Goal: Check status: Check status

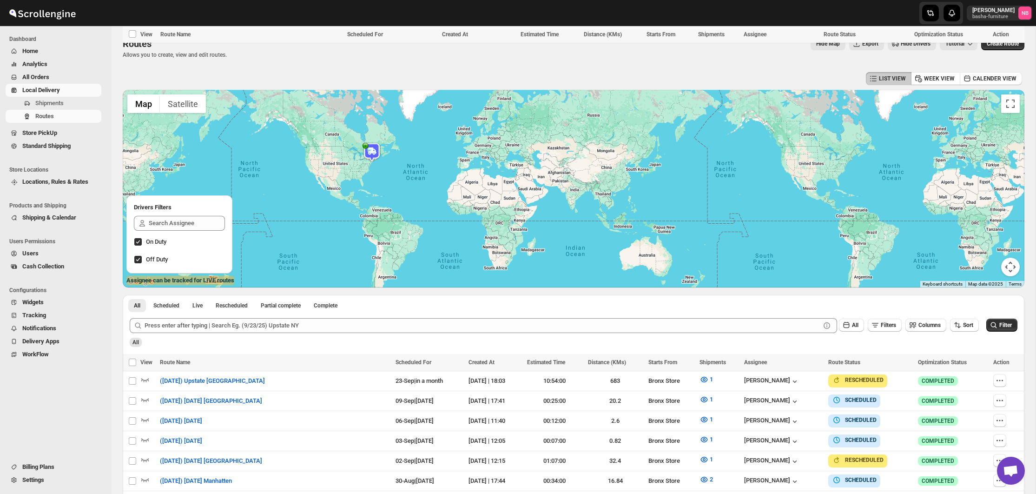
scroll to position [436, 0]
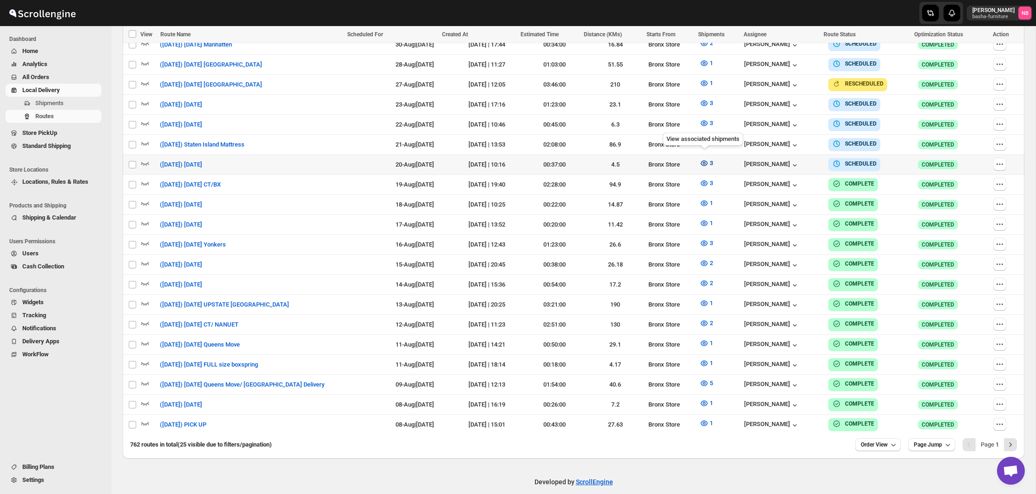
click at [707, 162] on icon "button" at bounding box center [704, 163] width 9 height 9
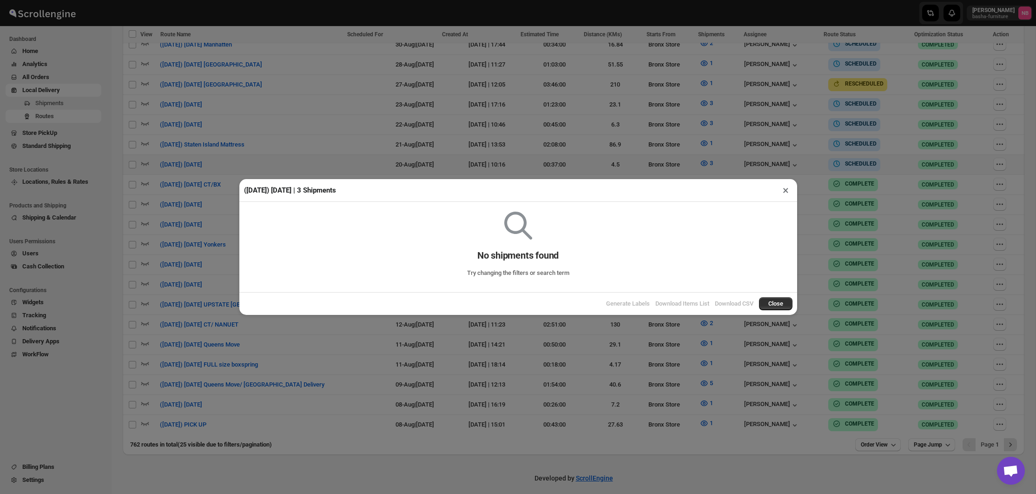
scroll to position [432, 0]
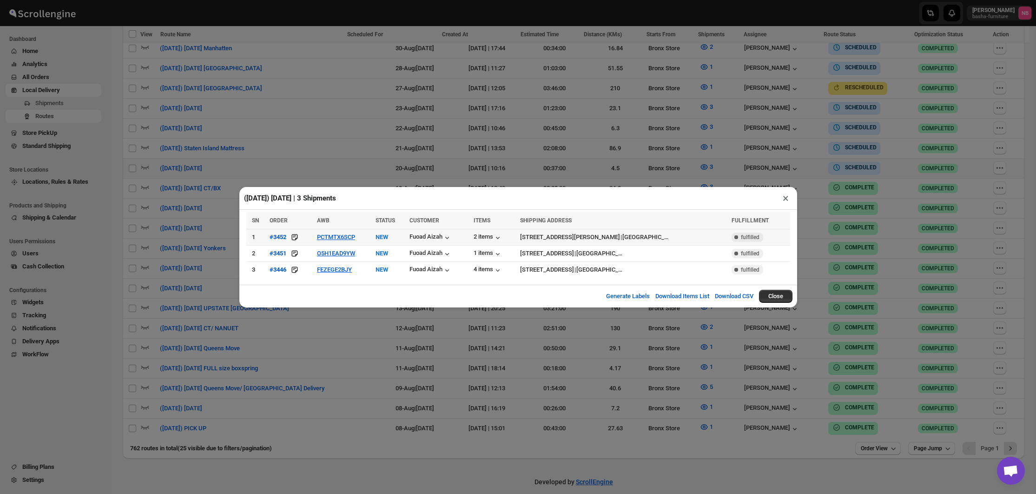
click at [329, 243] on td "PCTMTX6SCP" at bounding box center [343, 237] width 59 height 16
click at [331, 239] on button "PCTMTX6SCP" at bounding box center [336, 236] width 38 height 7
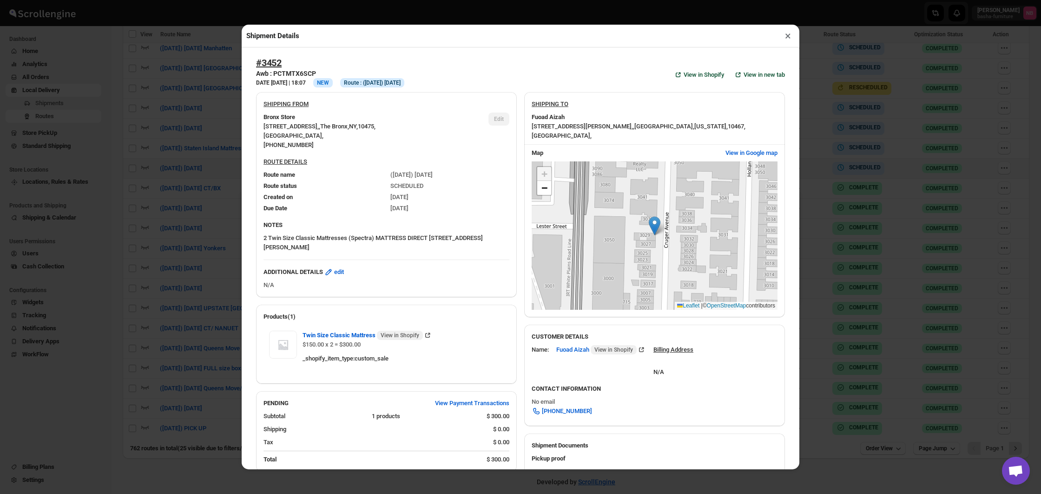
click at [170, 207] on div "Shipment Details × #3452 Awb : PCTMTX6SCP DATE [DATE] | 18:07 Info NEW Info Rou…" at bounding box center [520, 247] width 1041 height 494
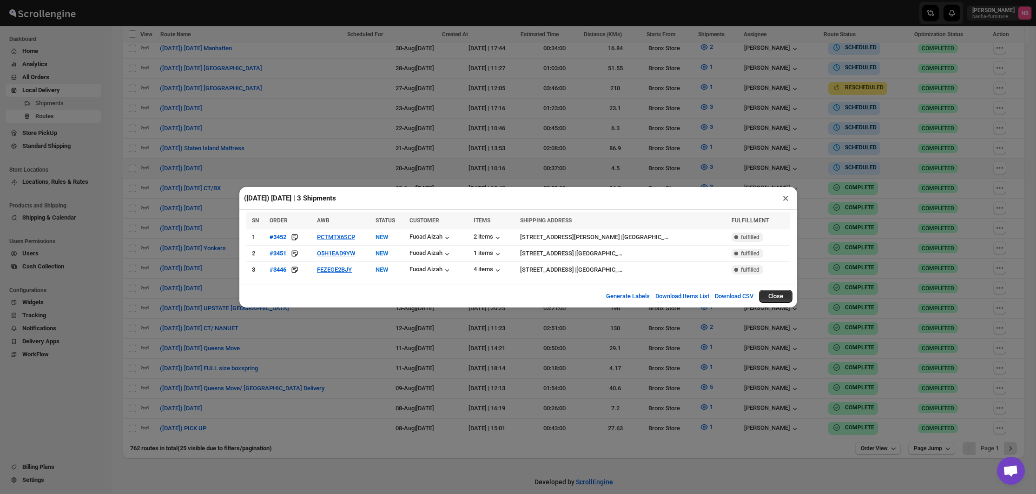
click at [170, 207] on div "([DATE]) [DATE] | 3 Shipments × SN ORDER AWB STATUS CUSTOMER ITEMS SHIPPING ADD…" at bounding box center [518, 247] width 1036 height 494
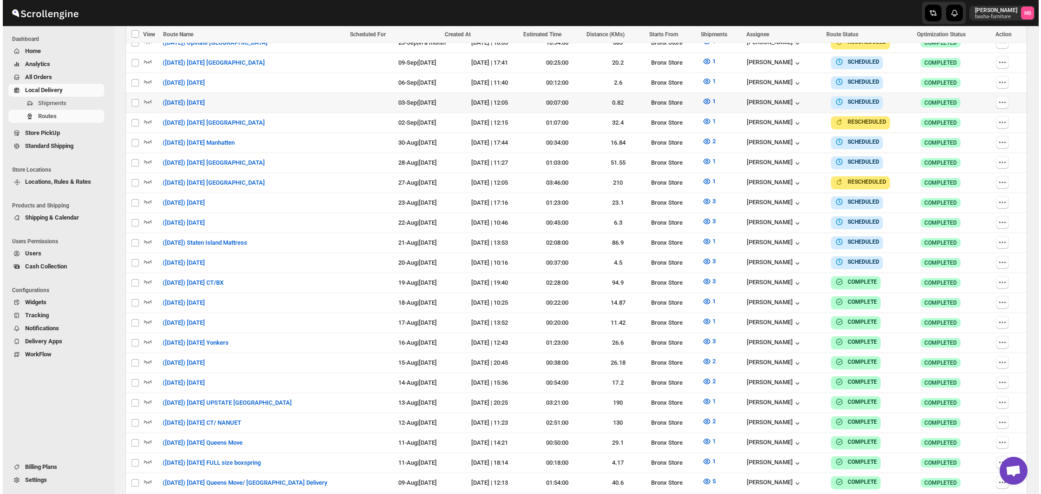
scroll to position [349, 0]
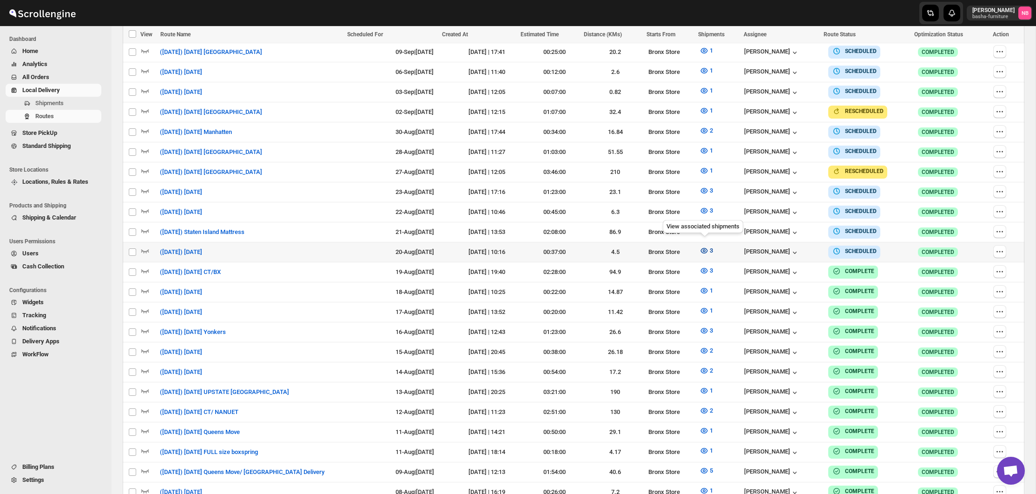
click at [701, 246] on icon "button" at bounding box center [704, 250] width 9 height 9
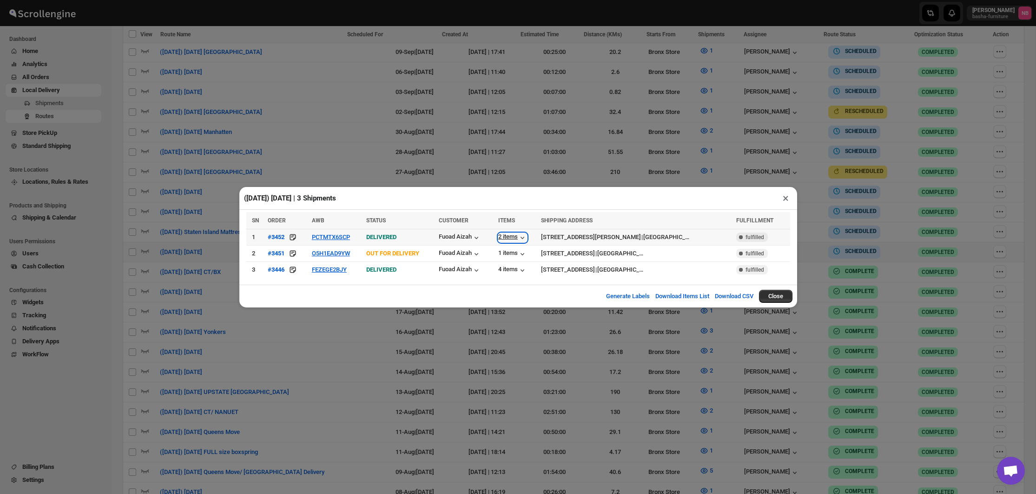
click at [516, 238] on div "2 items" at bounding box center [512, 237] width 29 height 9
click at [341, 238] on button "PCTMTX6SCP" at bounding box center [331, 236] width 38 height 7
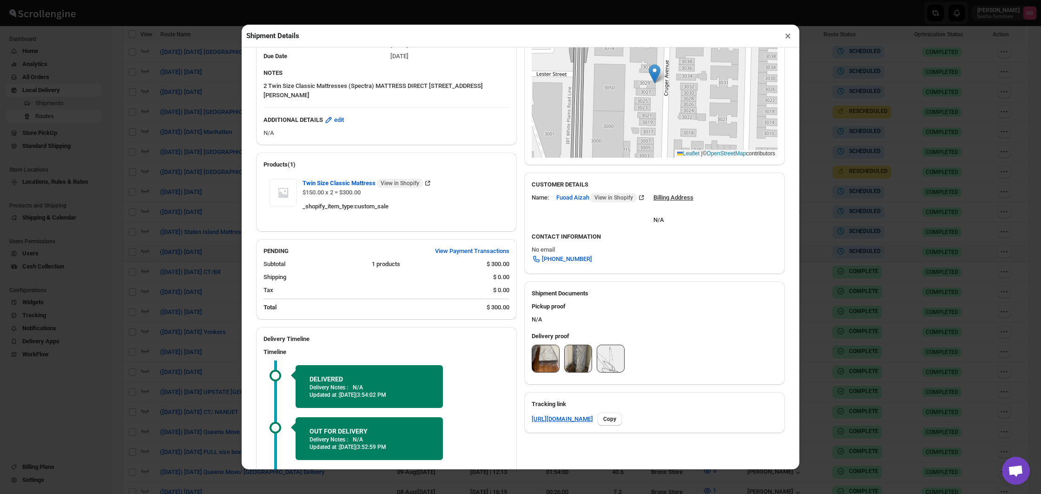
scroll to position [159, 0]
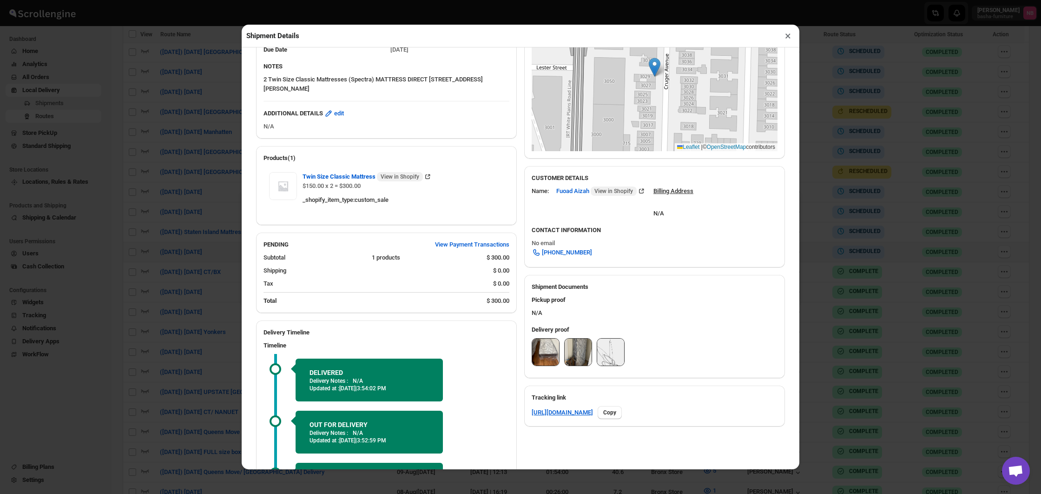
click at [543, 345] on img at bounding box center [545, 351] width 27 height 27
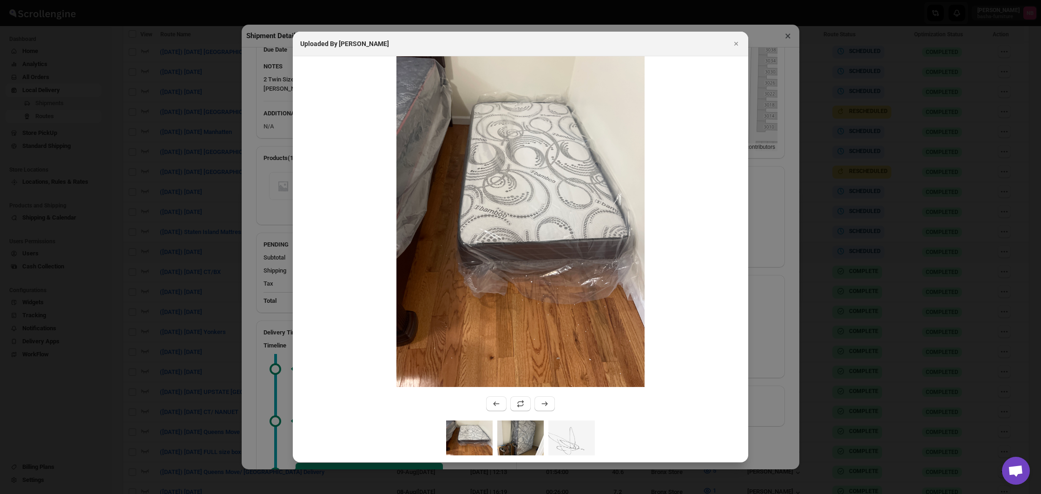
click at [516, 422] on img ":r2ln2:" at bounding box center [520, 437] width 46 height 35
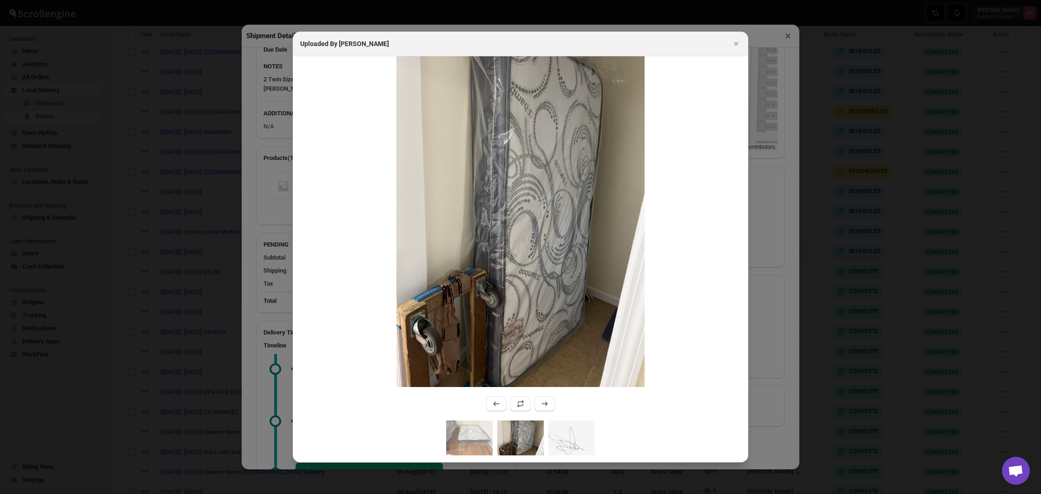
click at [769, 338] on div at bounding box center [520, 247] width 1041 height 494
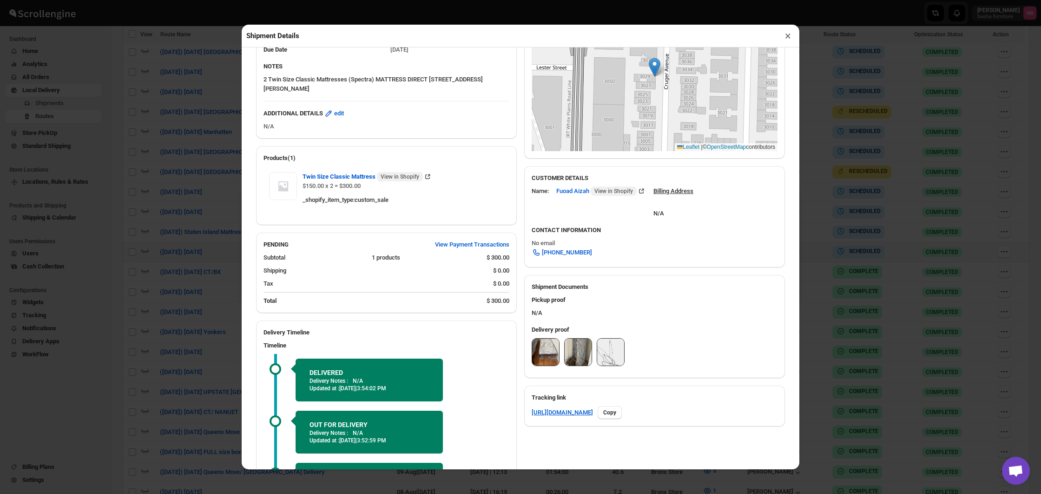
click at [845, 322] on div "Shipment Details × #3452 Awb : PCTMTX6SCP DATE [DATE] | 18:07 Success DELIVERED…" at bounding box center [520, 247] width 1041 height 494
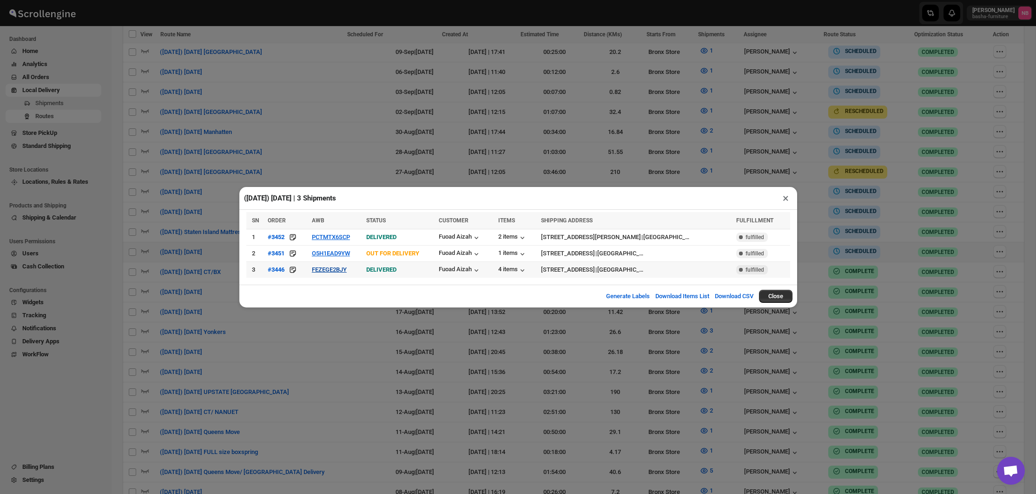
click at [332, 267] on button "FEZEGE2BJY" at bounding box center [329, 269] width 35 height 7
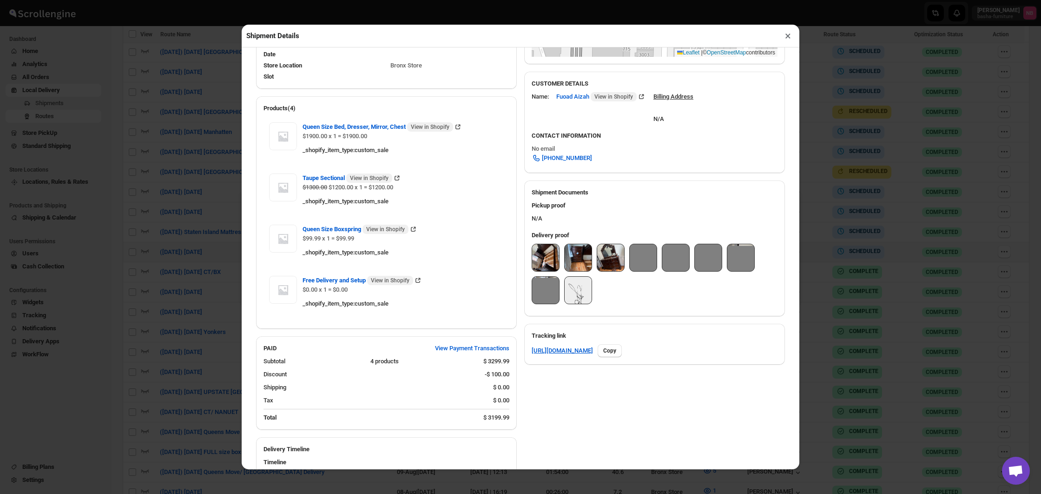
scroll to position [246, 0]
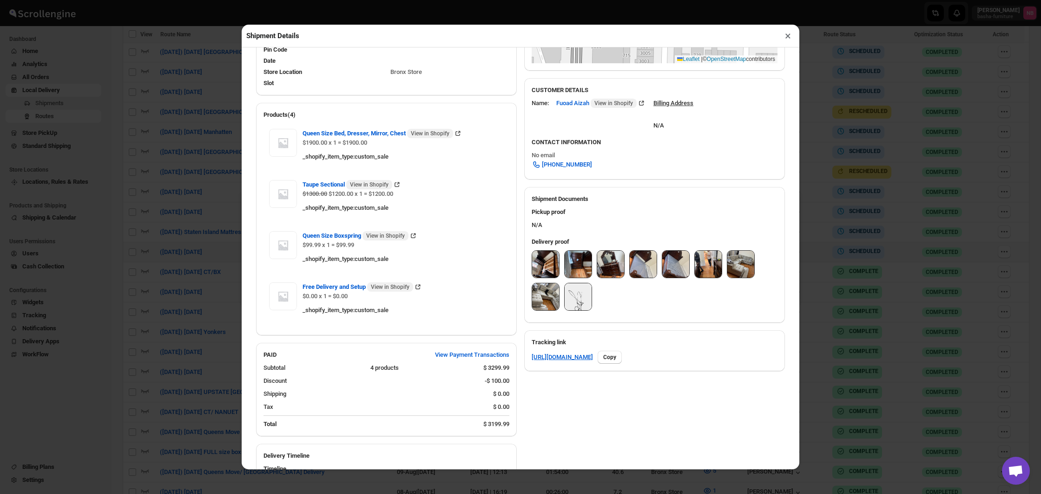
click at [549, 269] on img at bounding box center [545, 264] width 27 height 27
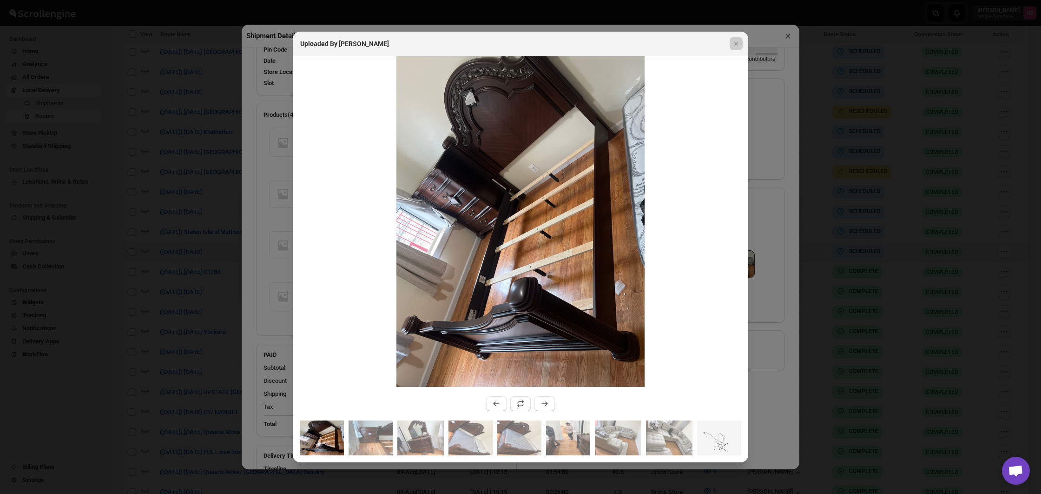
click at [288, 273] on div at bounding box center [520, 247] width 1041 height 494
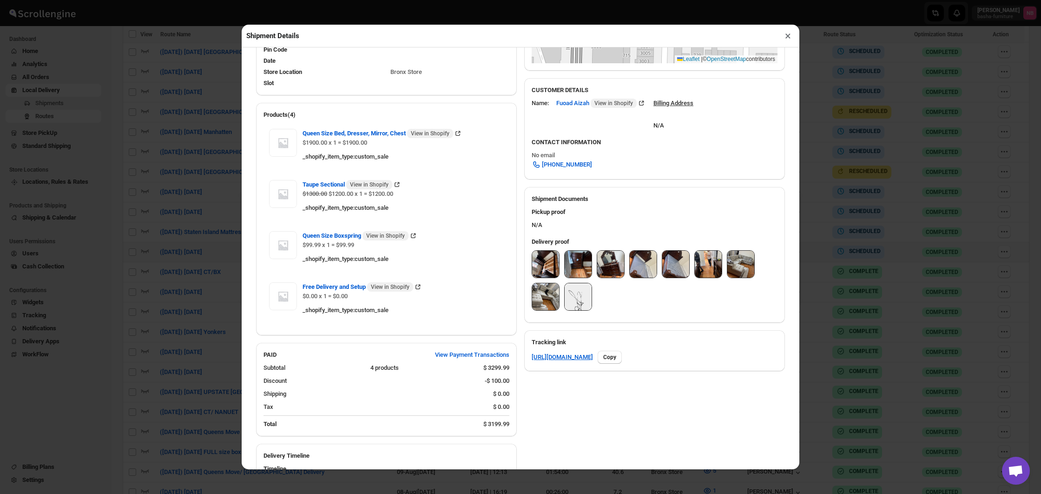
click at [550, 265] on img at bounding box center [545, 264] width 27 height 27
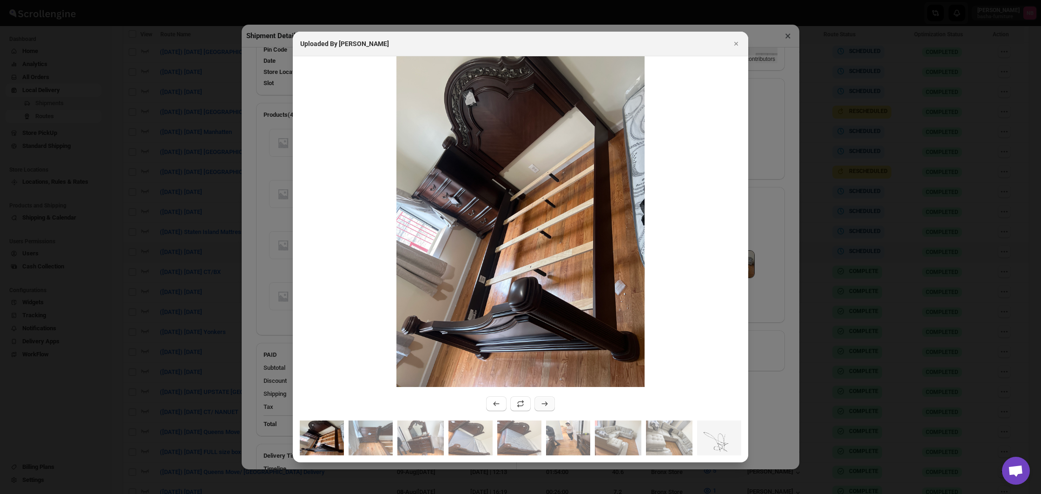
click at [549, 398] on button ":r2m48:" at bounding box center [545, 403] width 20 height 15
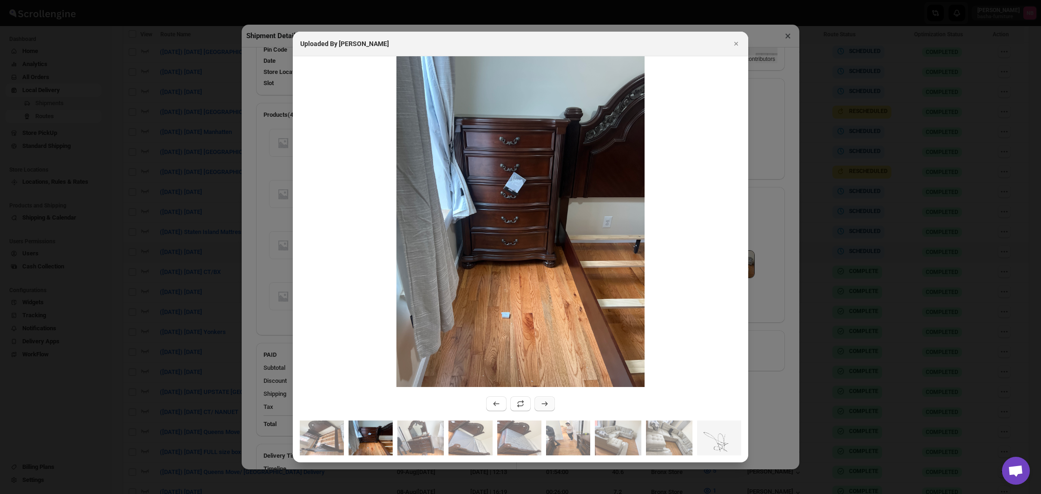
click at [549, 399] on button ":r2m48:" at bounding box center [545, 403] width 20 height 15
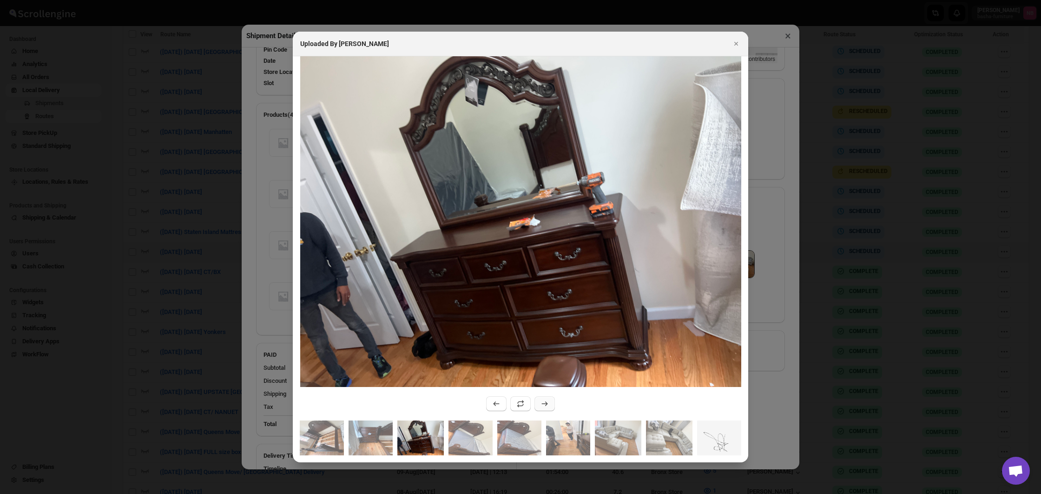
click at [549, 399] on button ":r2m48:" at bounding box center [545, 403] width 20 height 15
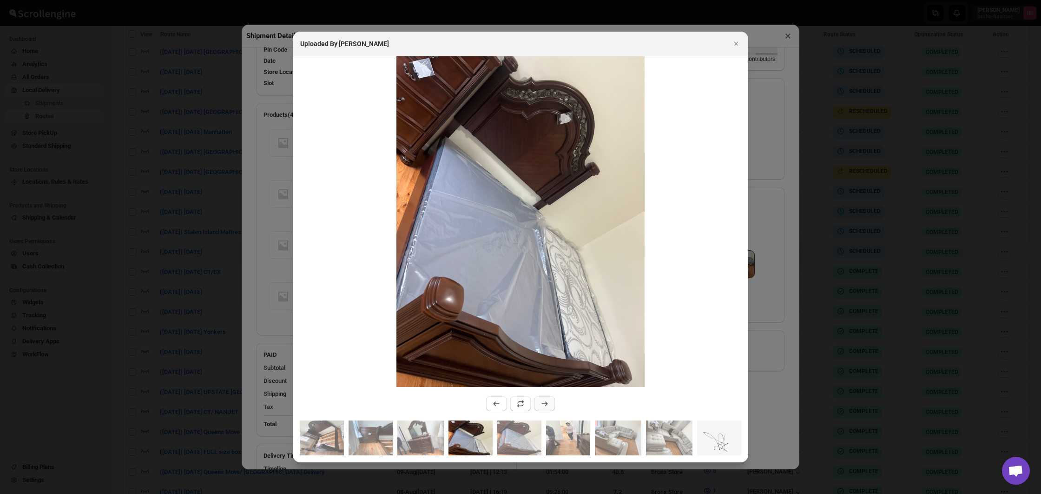
click at [549, 399] on button ":r2m48:" at bounding box center [545, 403] width 20 height 15
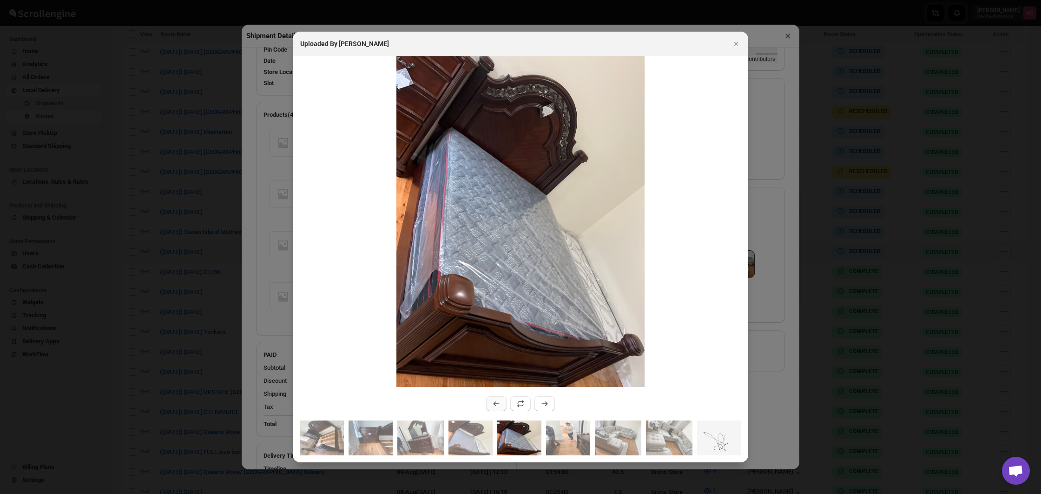
click at [497, 400] on icon ":r2m48:" at bounding box center [496, 403] width 9 height 9
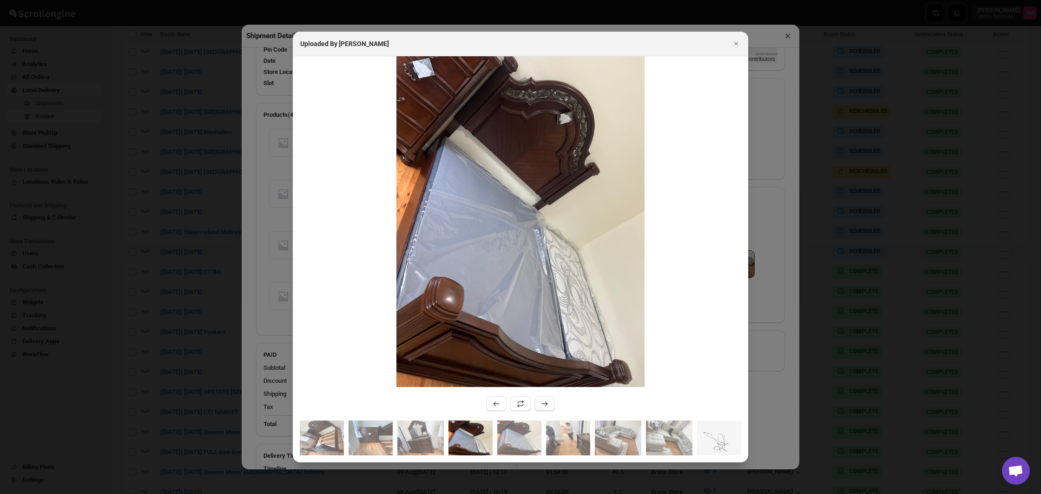
click at [543, 401] on icon ":r2m48:" at bounding box center [544, 403] width 9 height 9
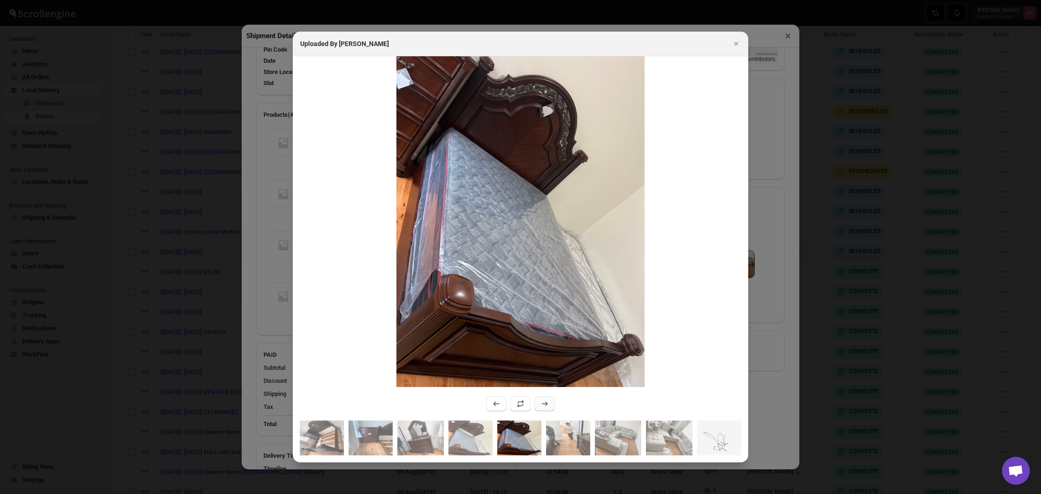
click at [543, 401] on icon ":r2m48:" at bounding box center [544, 403] width 9 height 9
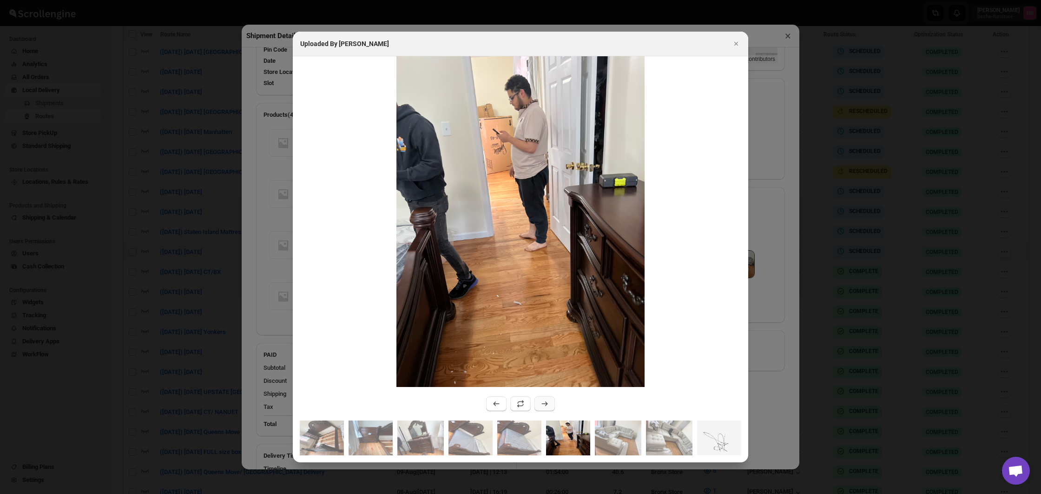
click at [543, 401] on icon ":r2m48:" at bounding box center [544, 403] width 9 height 9
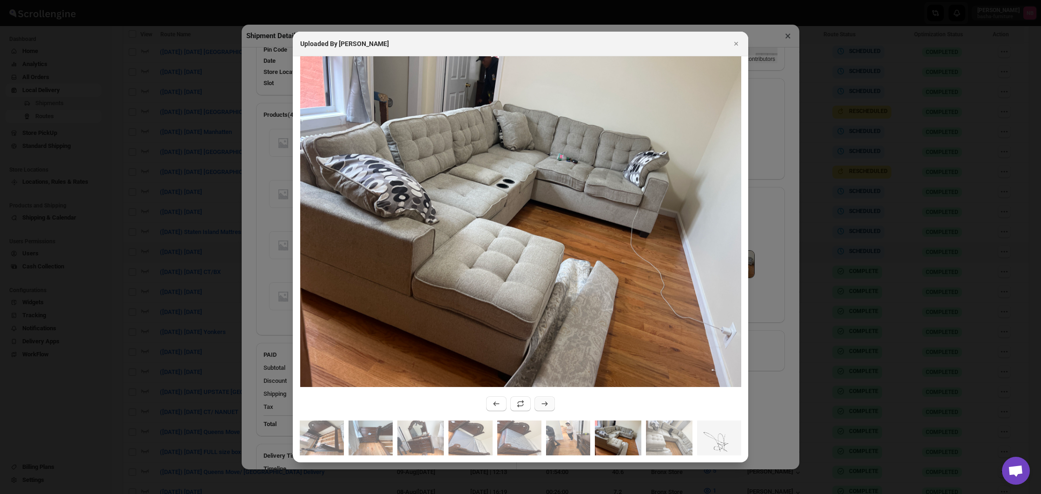
click at [543, 401] on icon ":r2m48:" at bounding box center [544, 403] width 9 height 9
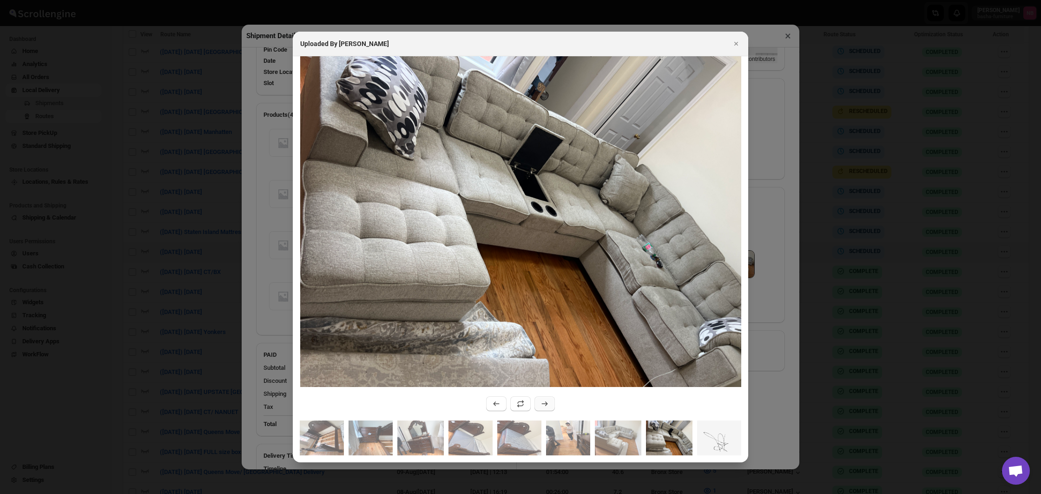
click at [543, 401] on icon ":r2m48:" at bounding box center [544, 403] width 9 height 9
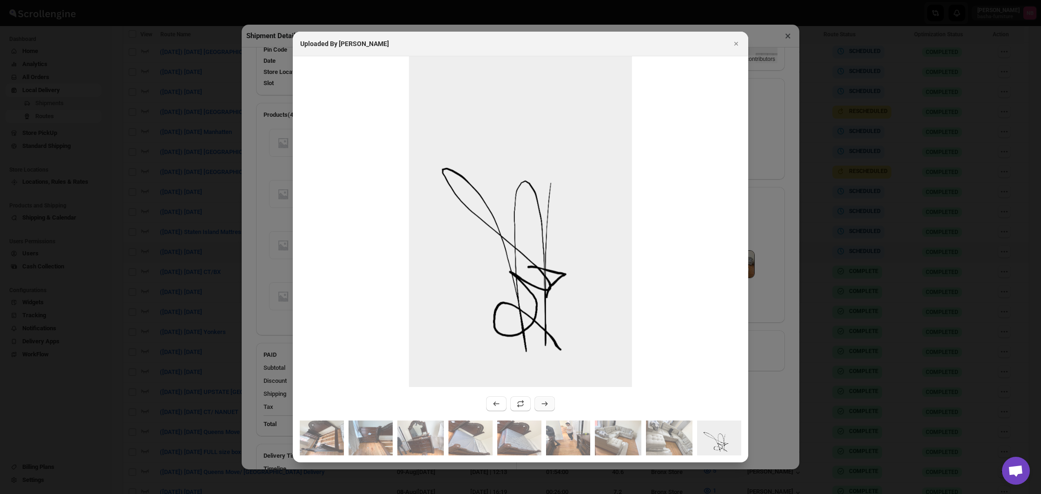
click at [543, 401] on icon ":r2m48:" at bounding box center [544, 403] width 9 height 9
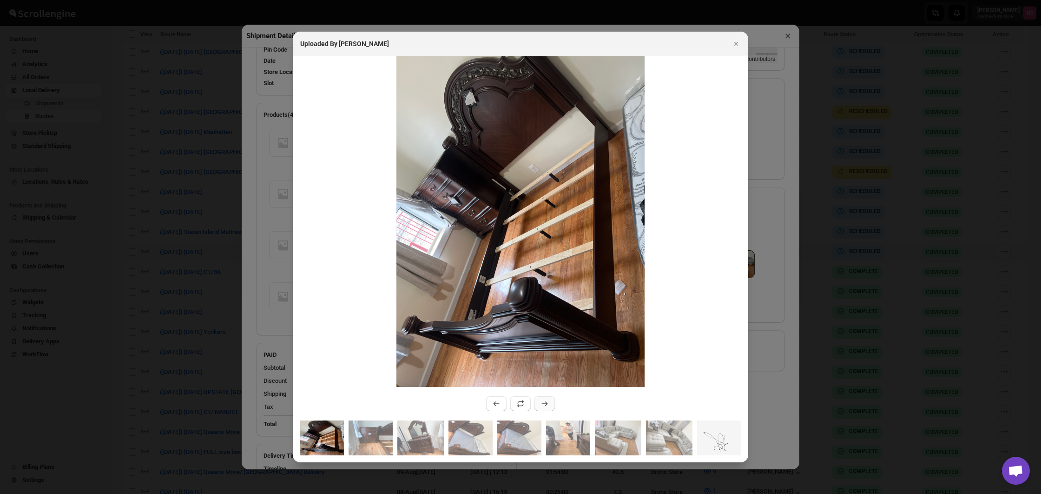
click at [543, 401] on icon ":r2m48:" at bounding box center [544, 403] width 9 height 9
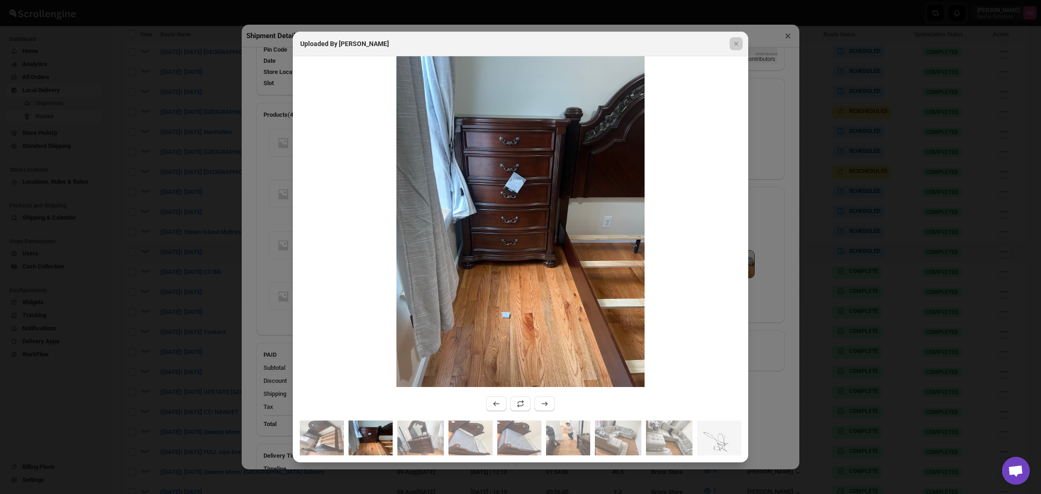
click at [795, 358] on div at bounding box center [520, 247] width 1041 height 494
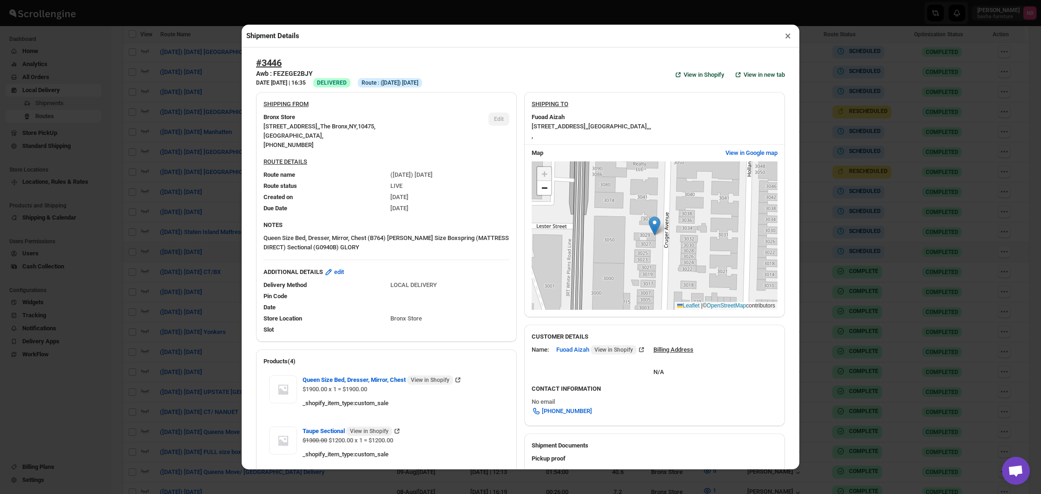
scroll to position [0, 0]
click at [217, 214] on div "Shipment Details × #3446 Awb : FEZEGE2BJY DATE [DATE] | 16:35 Success DELIVERED…" at bounding box center [520, 247] width 1041 height 494
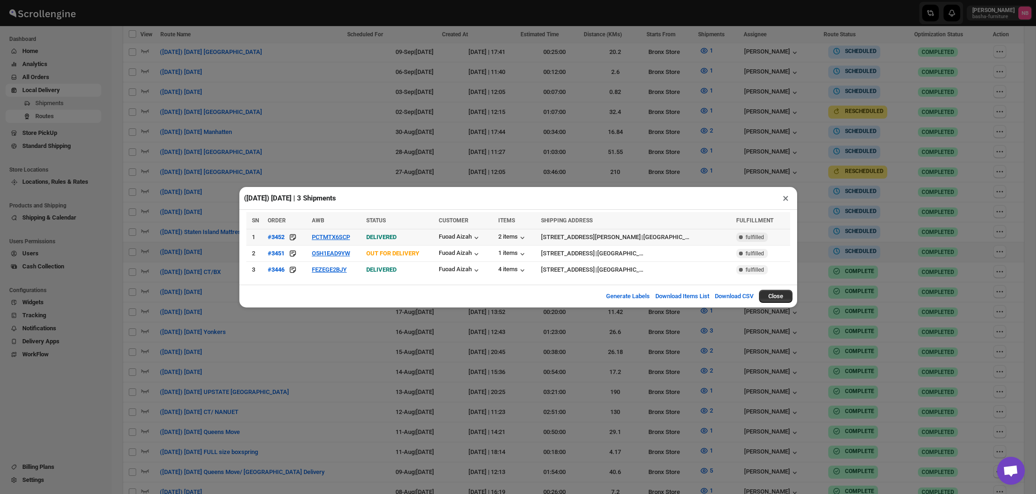
click at [324, 242] on td "PCTMTX6SCP" at bounding box center [336, 237] width 54 height 16
click at [325, 238] on button "PCTMTX6SCP" at bounding box center [331, 236] width 38 height 7
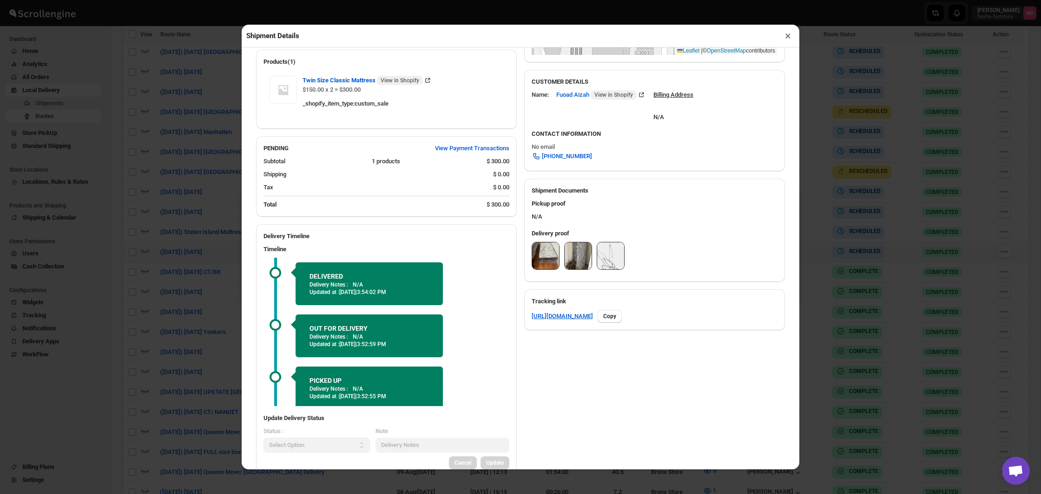
scroll to position [264, 0]
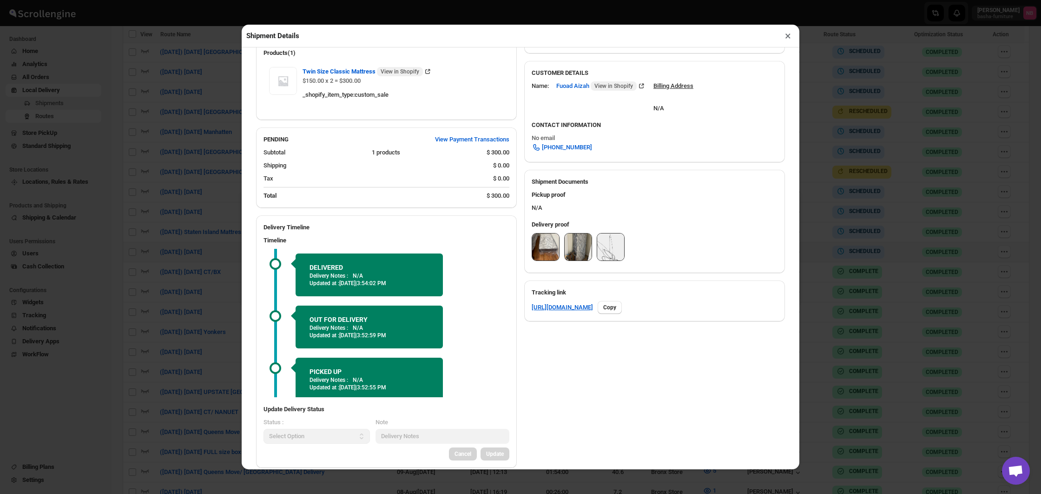
click at [542, 252] on img at bounding box center [545, 246] width 27 height 27
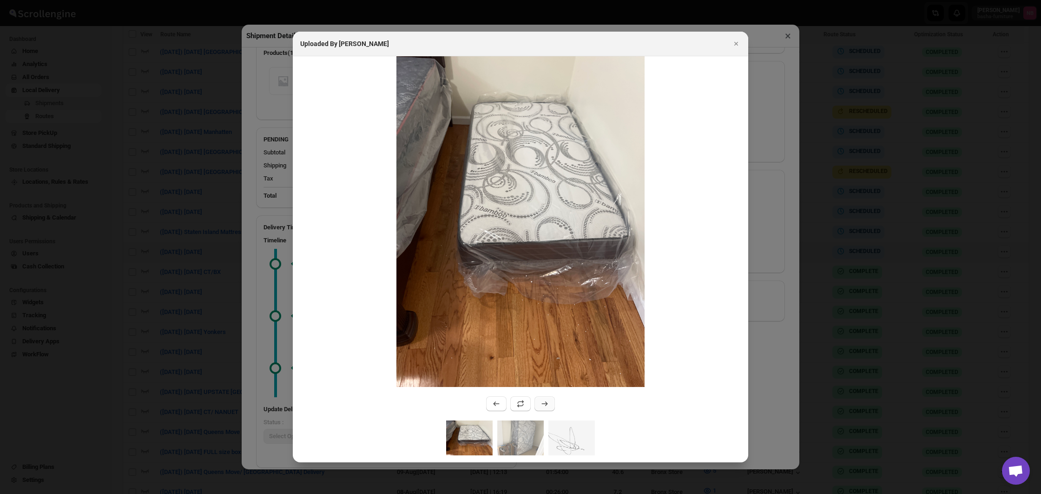
click at [541, 399] on button ":r2mhd:" at bounding box center [545, 403] width 20 height 15
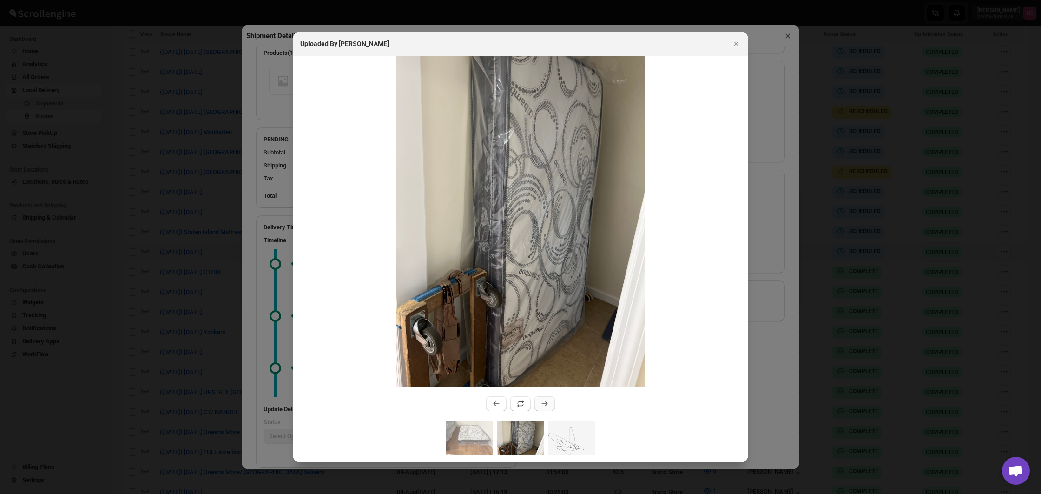
click at [542, 399] on button ":r2mhd:" at bounding box center [545, 403] width 20 height 15
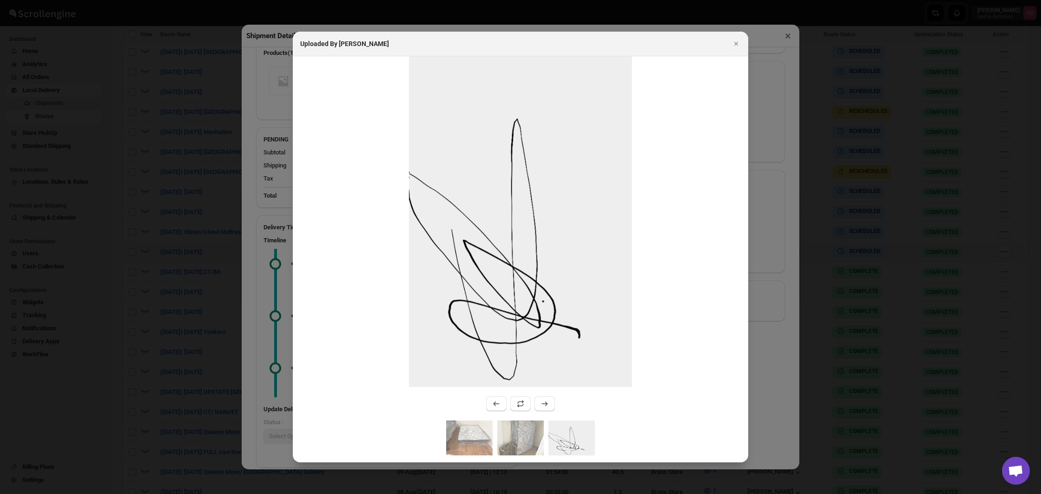
click at [196, 252] on div at bounding box center [520, 247] width 1041 height 494
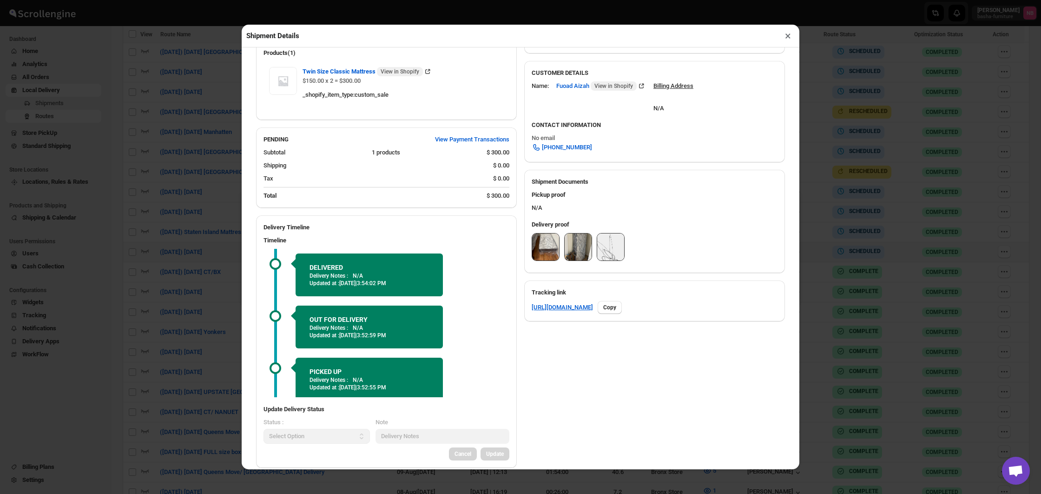
click at [196, 252] on div "Shipment Details × #3452 Awb : PCTMTX6SCP DATE [DATE] | 18:07 Success DELIVERED…" at bounding box center [520, 247] width 1041 height 494
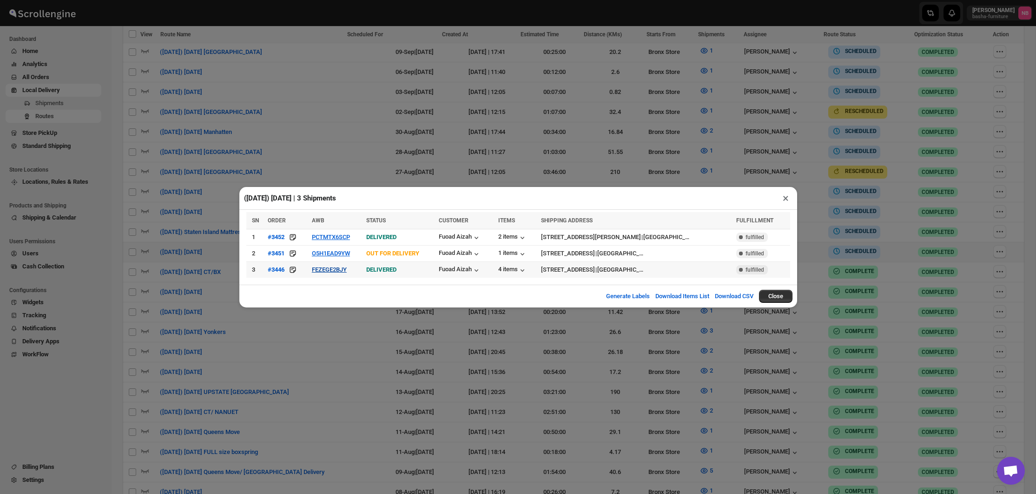
click at [347, 269] on button "FEZEGE2BJY" at bounding box center [329, 269] width 35 height 7
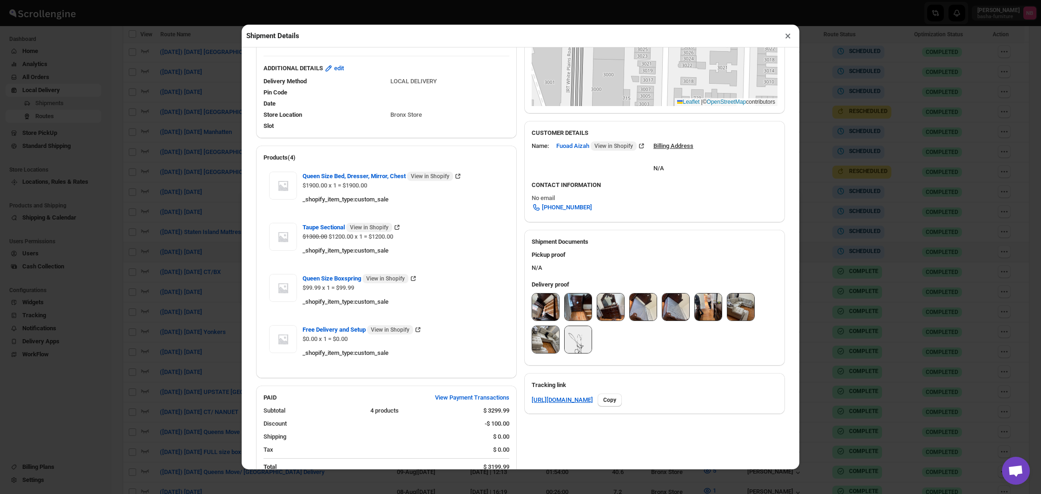
click at [534, 309] on img at bounding box center [545, 306] width 27 height 27
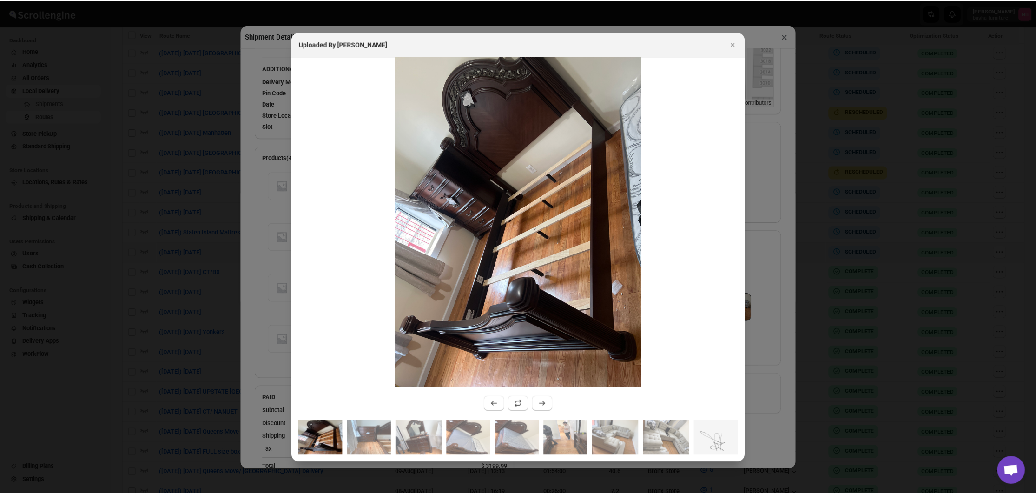
scroll to position [204, 0]
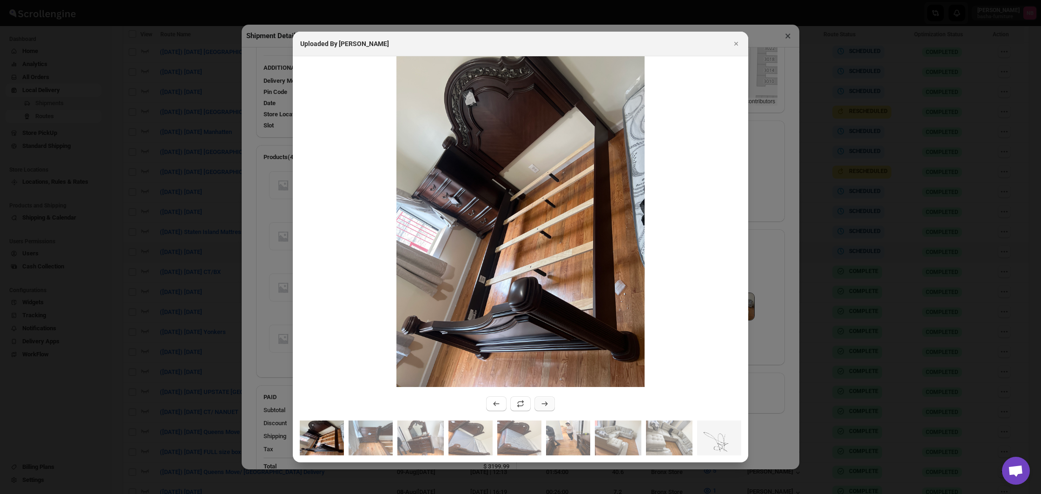
click at [546, 408] on icon ":r2muj:" at bounding box center [544, 403] width 9 height 9
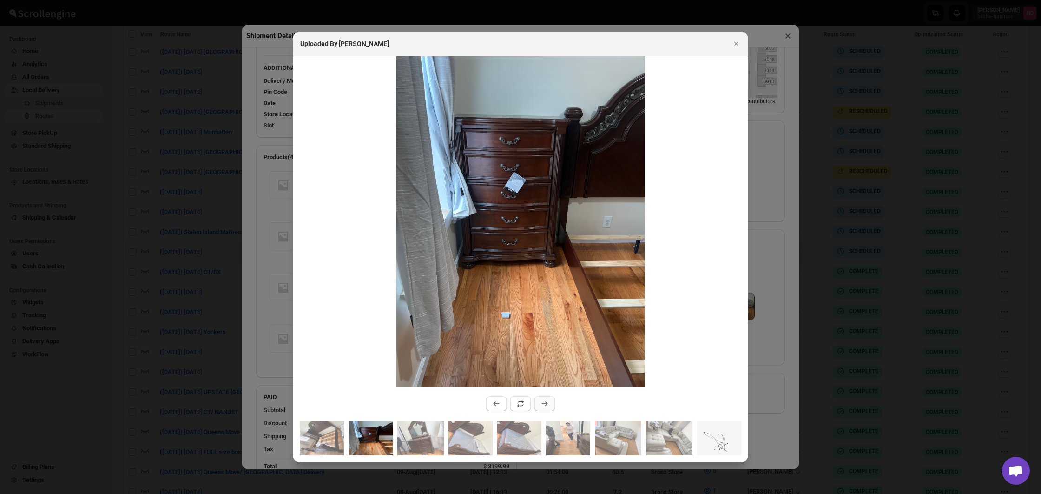
click at [546, 408] on icon ":r2muj:" at bounding box center [544, 403] width 9 height 9
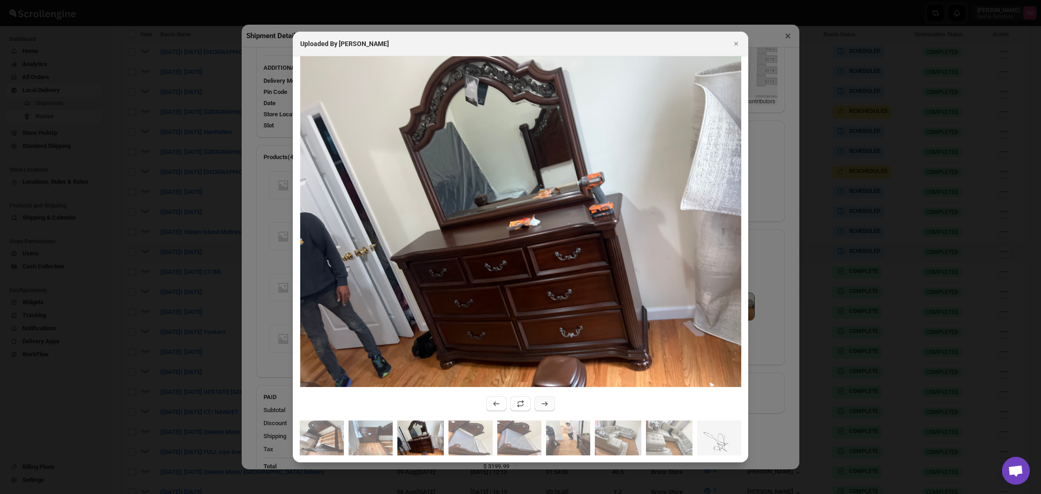
click at [546, 408] on icon ":r2muj:" at bounding box center [544, 403] width 9 height 9
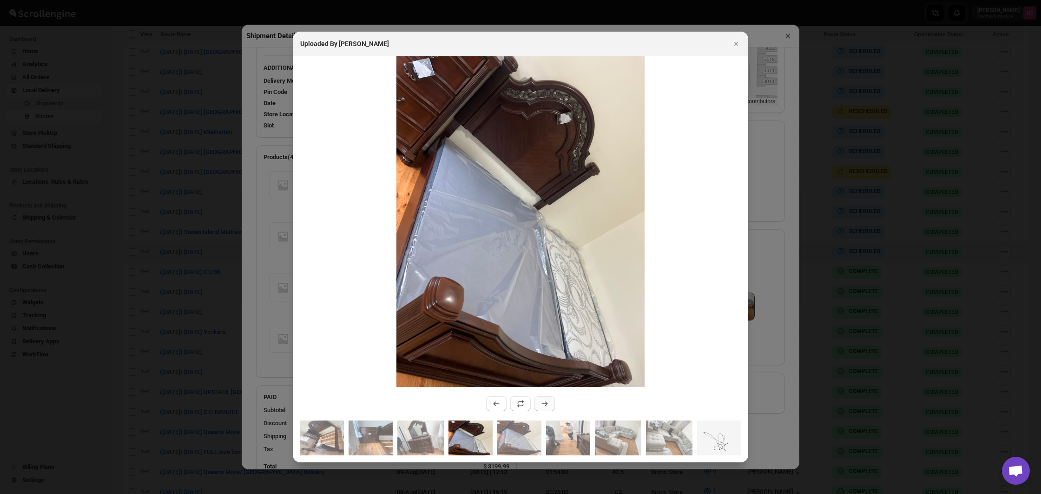
click at [546, 408] on icon ":r2muj:" at bounding box center [544, 403] width 9 height 9
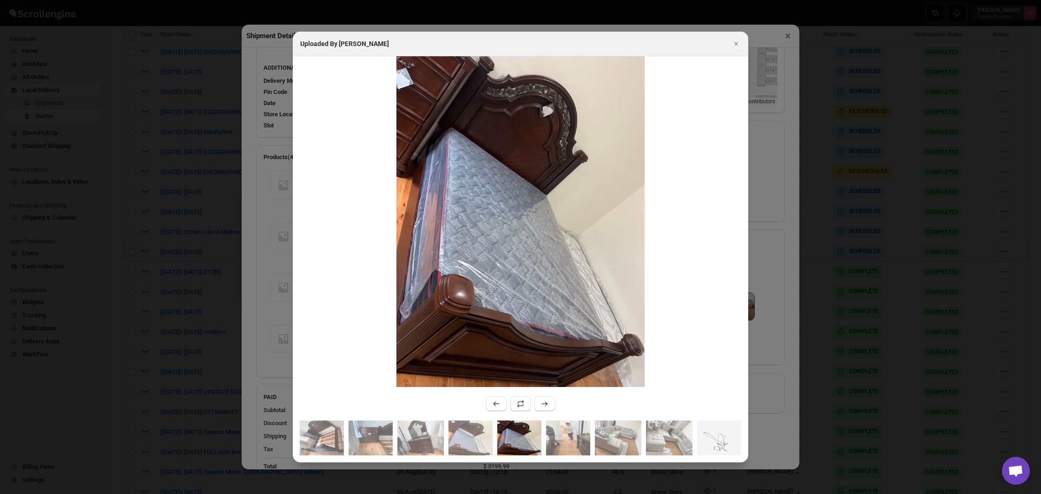
click at [485, 403] on div ":r2muj:" at bounding box center [519, 401] width 73 height 19
click at [490, 402] on button ":r2muj:" at bounding box center [496, 403] width 20 height 15
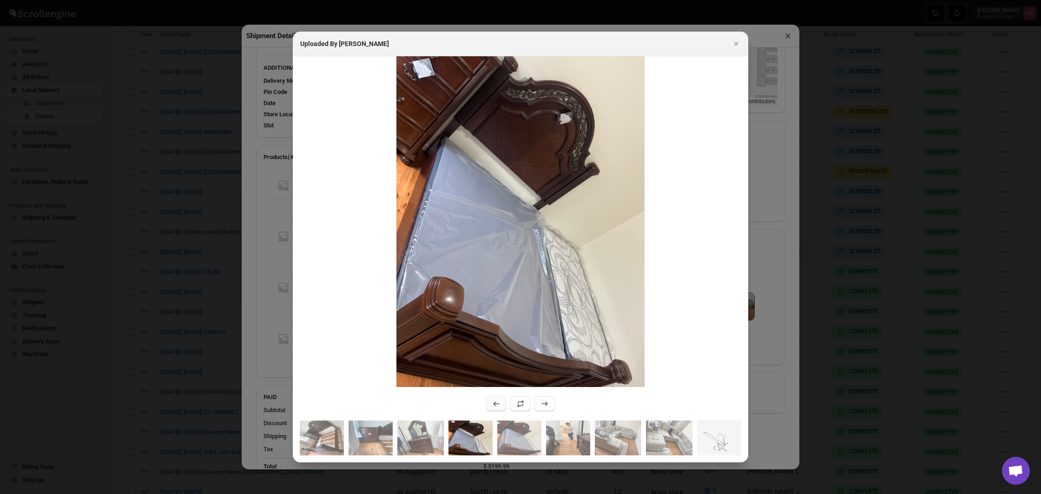
click at [499, 402] on icon ":r2muj:" at bounding box center [496, 403] width 9 height 9
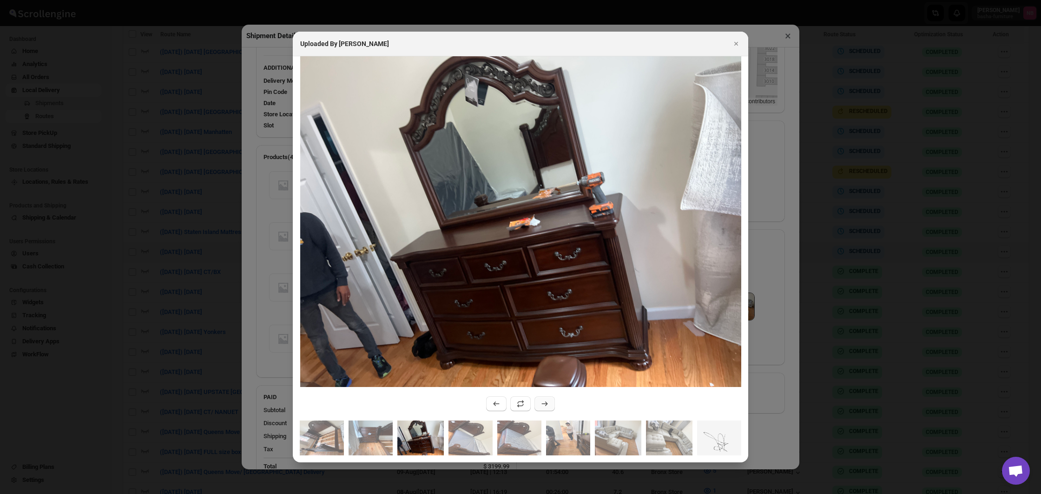
click at [545, 402] on icon ":r2muj:" at bounding box center [544, 403] width 9 height 9
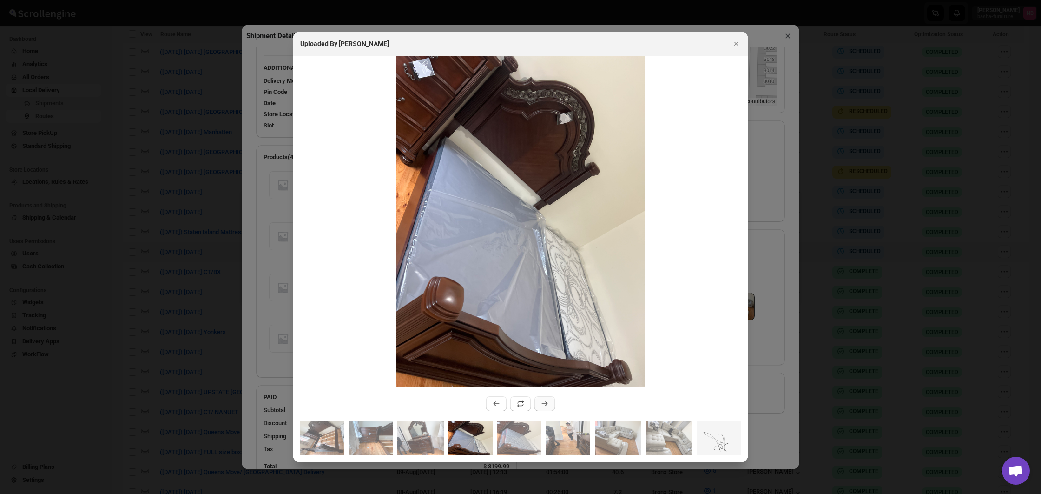
click at [545, 402] on icon ":r2muj:" at bounding box center [544, 403] width 9 height 9
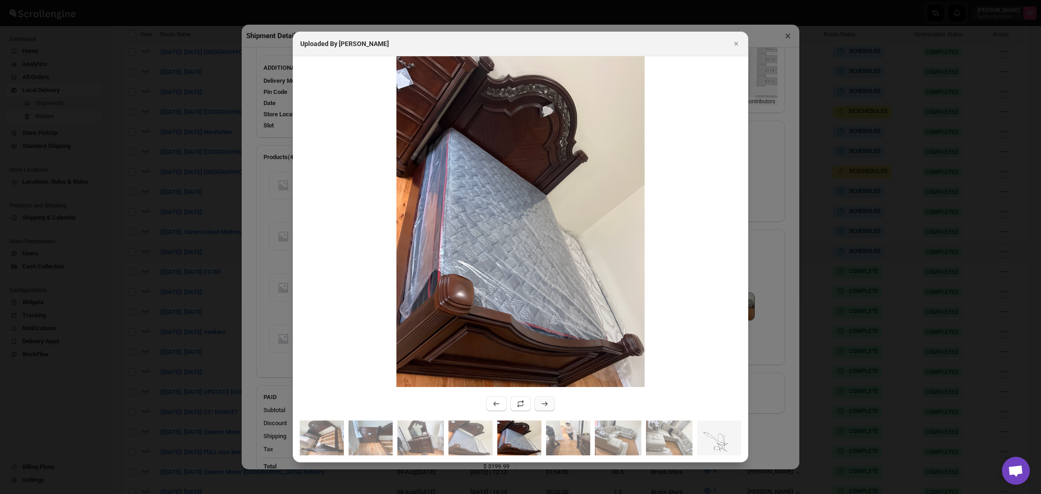
click at [545, 402] on icon ":r2muj:" at bounding box center [544, 403] width 9 height 9
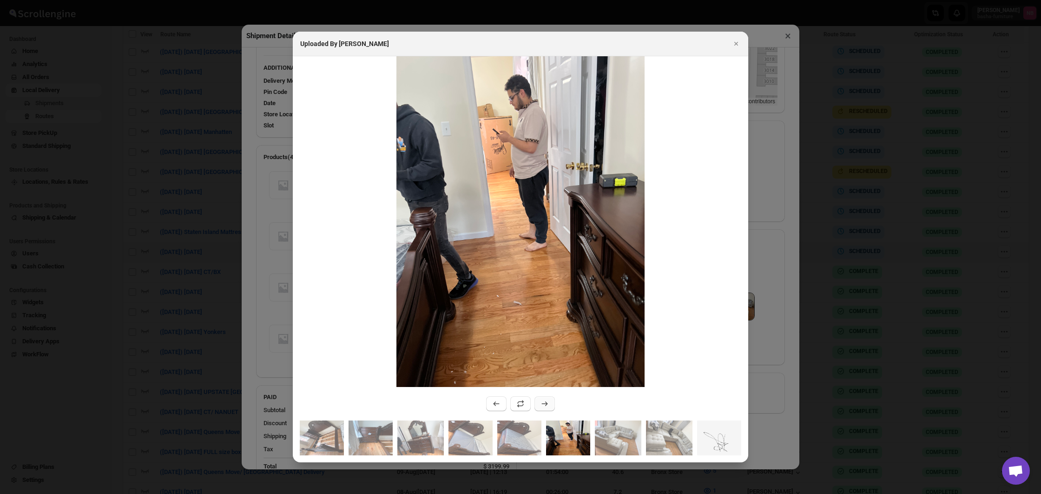
click at [545, 402] on icon ":r2muj:" at bounding box center [544, 403] width 9 height 9
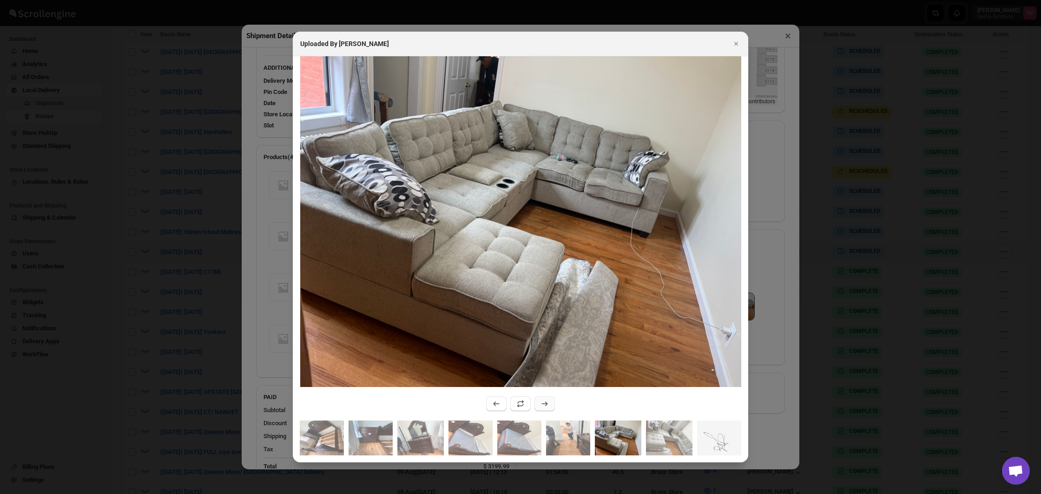
click at [545, 402] on icon ":r2muj:" at bounding box center [544, 403] width 9 height 9
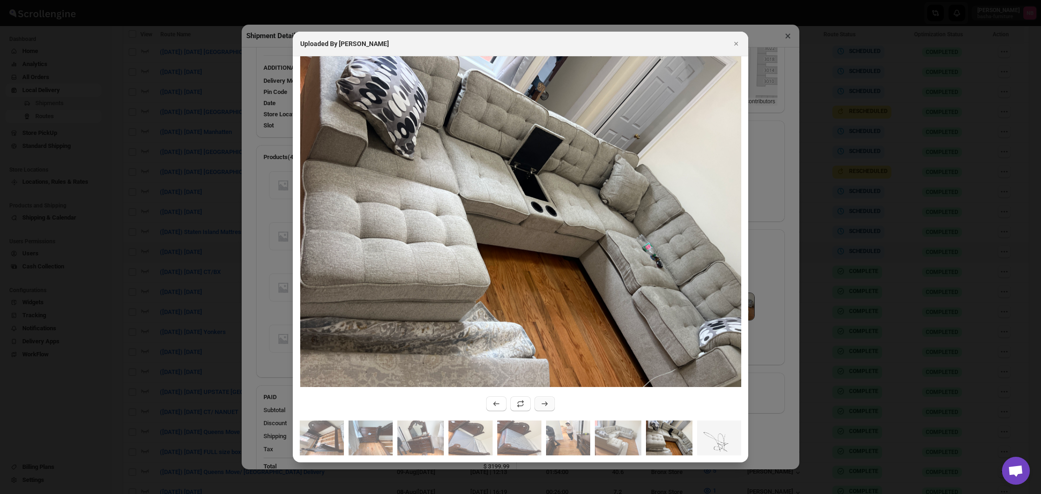
click at [545, 402] on icon ":r2muj:" at bounding box center [544, 403] width 9 height 9
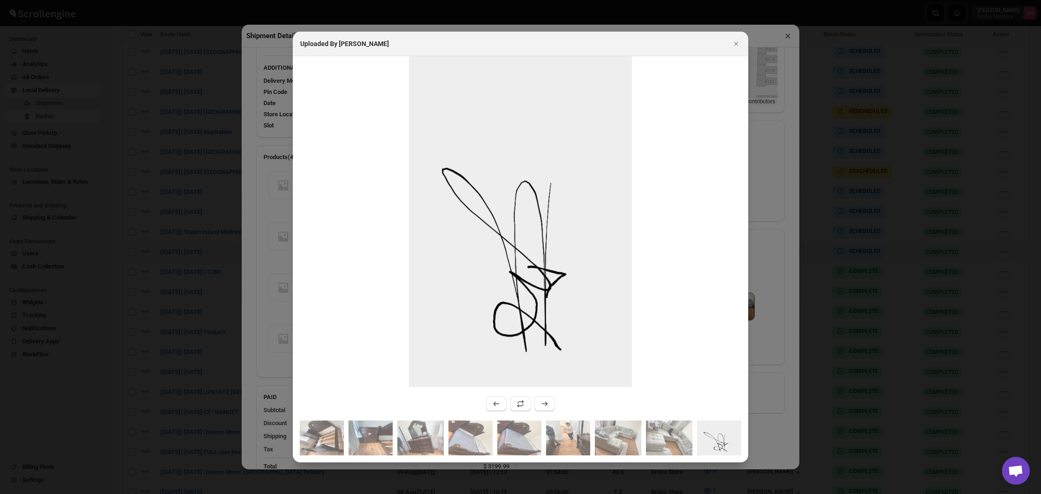
click at [66, 347] on div at bounding box center [520, 247] width 1041 height 494
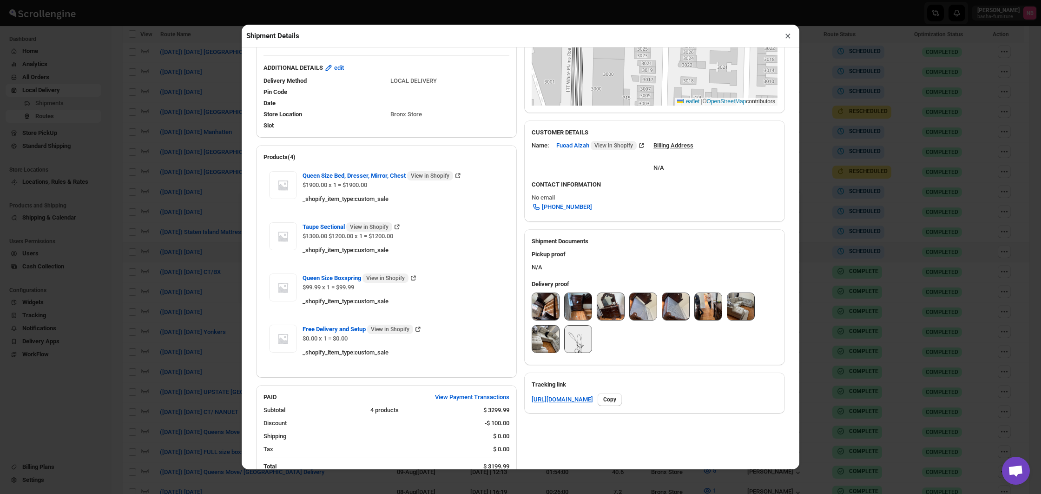
click at [112, 342] on div "Shipment Details × #3446 Awb : FEZEGE2BJY DATE [DATE] | 16:35 Success DELIVERED…" at bounding box center [520, 247] width 1041 height 494
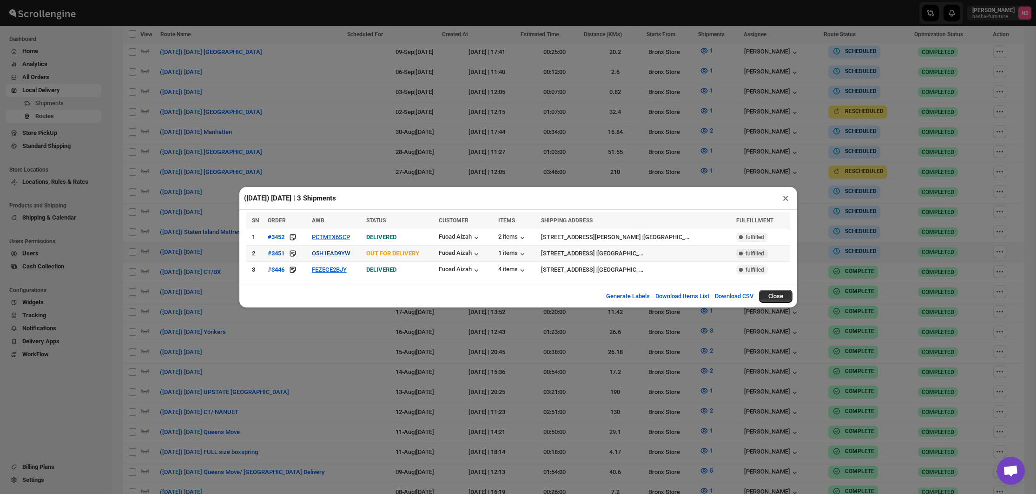
scroll to position [351, 0]
click at [504, 249] on td "1 items" at bounding box center [517, 253] width 43 height 16
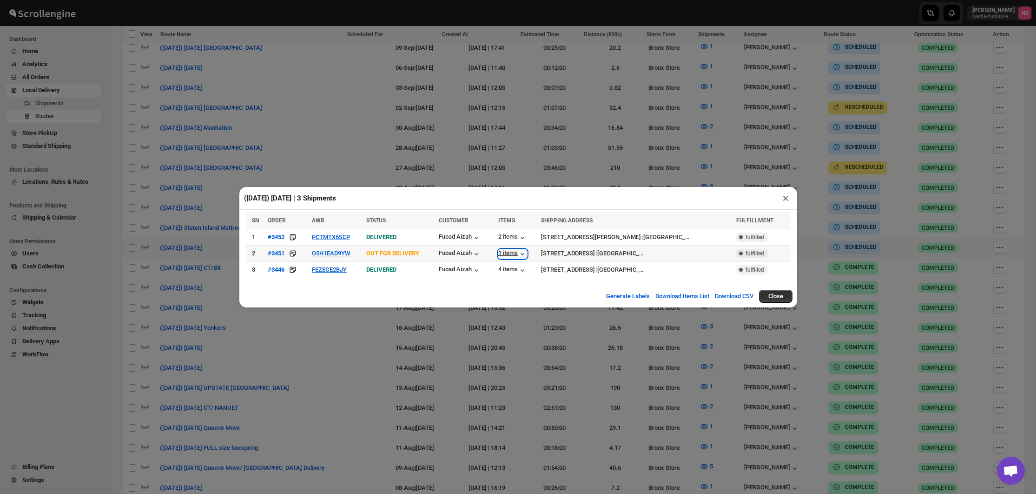
scroll to position [351, 0]
click at [510, 251] on div "1 items" at bounding box center [512, 253] width 29 height 9
click at [338, 258] on td "O5H1EAD9YW" at bounding box center [336, 253] width 54 height 16
click at [334, 255] on button "O5H1EAD9YW" at bounding box center [331, 253] width 38 height 7
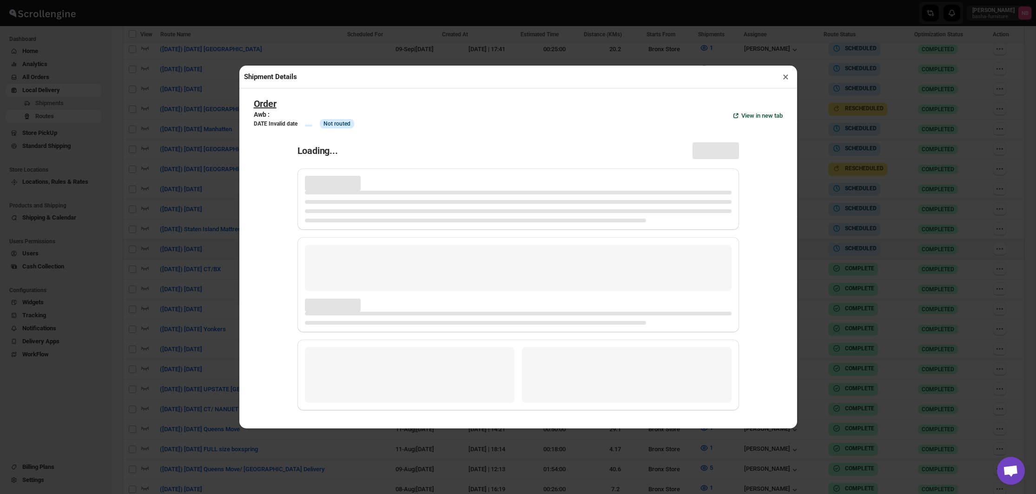
scroll to position [351, 0]
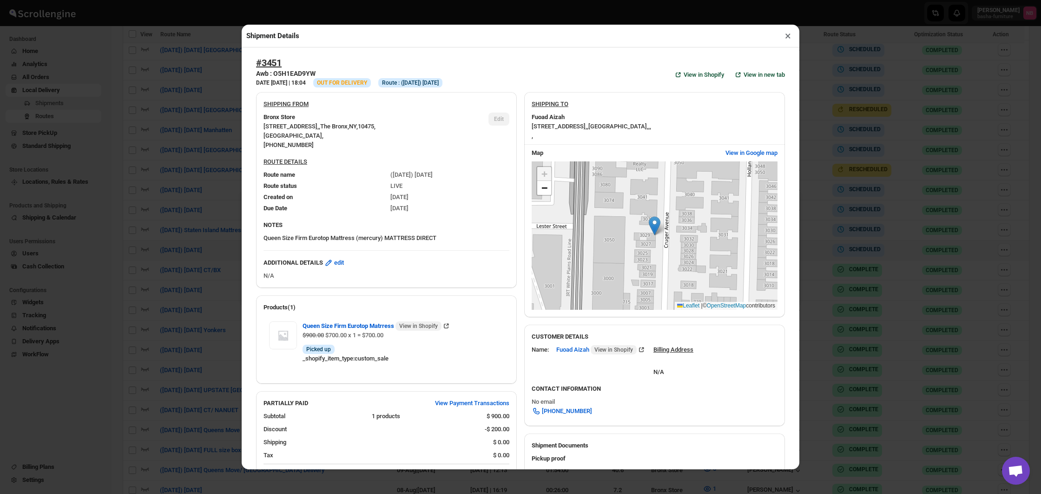
click at [170, 248] on div "Shipment Details × #3451 Awb : O5H1EAD9YW DATE [DATE] | 18:04 Info OUT FOR DELI…" at bounding box center [520, 247] width 1041 height 494
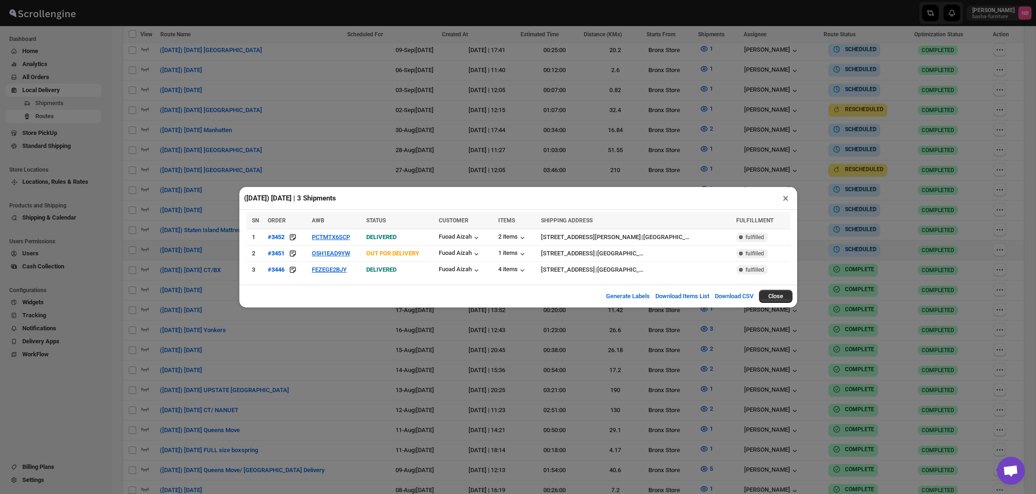
click at [171, 248] on div "([DATE]) [DATE] | 3 Shipments × SN ORDER AWB STATUS CUSTOMER ITEMS SHIPPING ADD…" at bounding box center [518, 247] width 1036 height 494
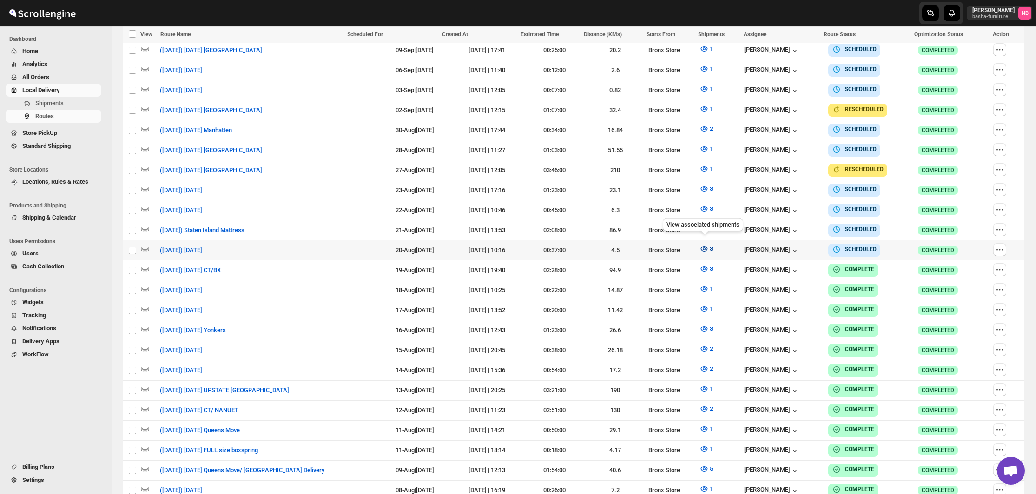
click at [706, 244] on icon "button" at bounding box center [704, 248] width 9 height 9
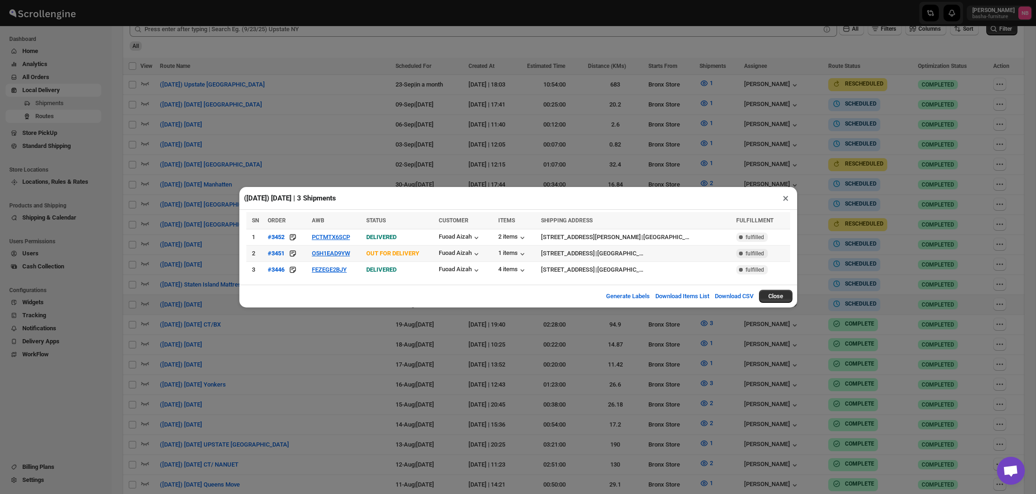
scroll to position [296, 0]
click at [324, 253] on button "O5H1EAD9YW" at bounding box center [331, 253] width 38 height 7
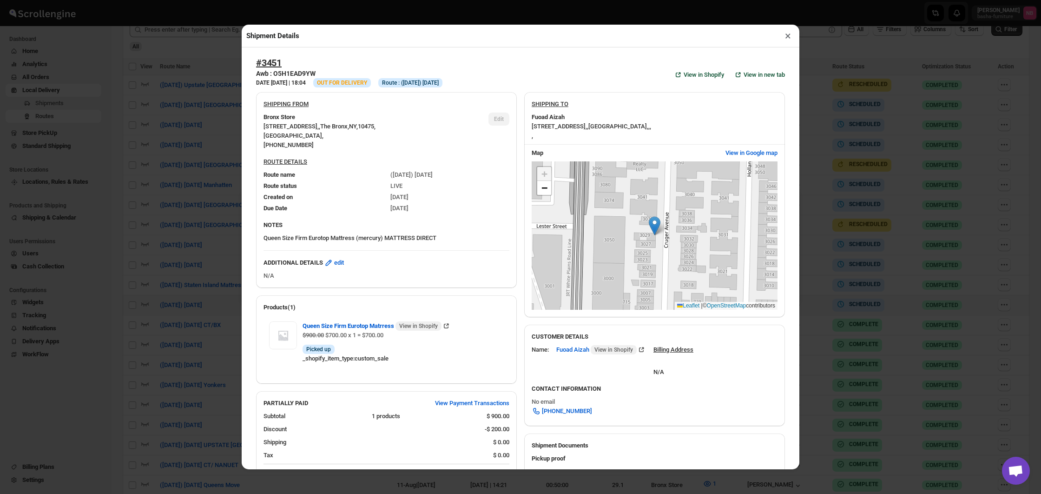
click at [194, 219] on div "Shipment Details × #3451 Awb : O5H1EAD9YW DATE [DATE] | 18:04 Info OUT FOR DELI…" at bounding box center [520, 247] width 1041 height 494
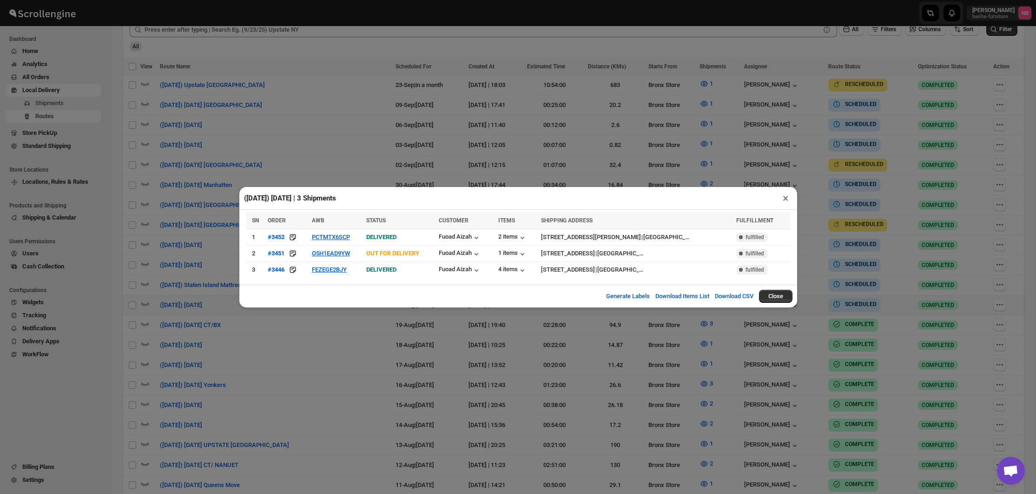
click at [193, 219] on div "([DATE]) [DATE] | 3 Shipments × SN ORDER AWB STATUS CUSTOMER ITEMS SHIPPING ADD…" at bounding box center [518, 247] width 1036 height 494
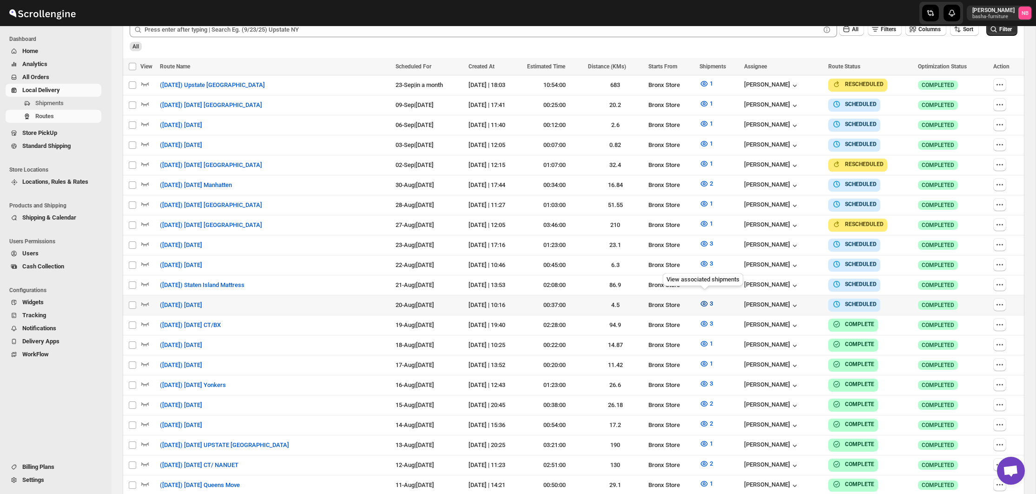
click at [702, 303] on icon "button" at bounding box center [704, 303] width 9 height 9
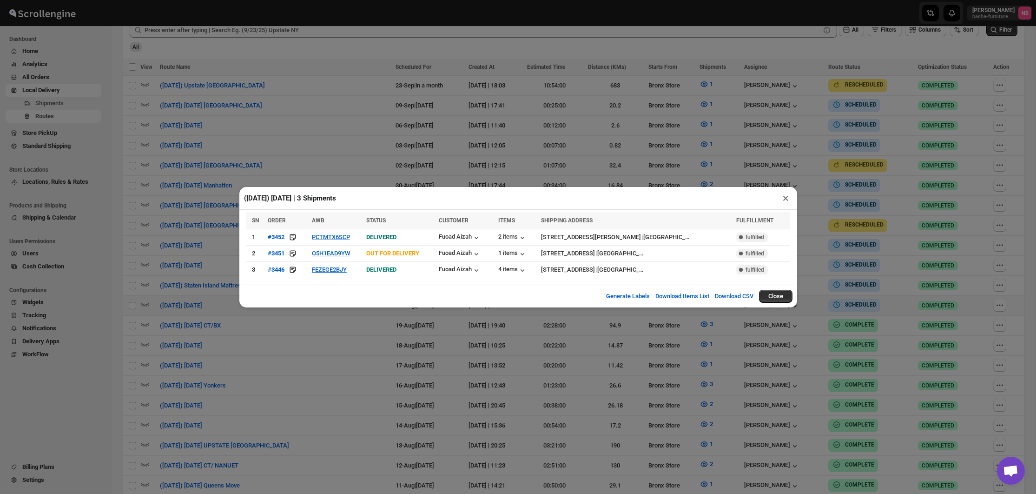
scroll to position [292, 0]
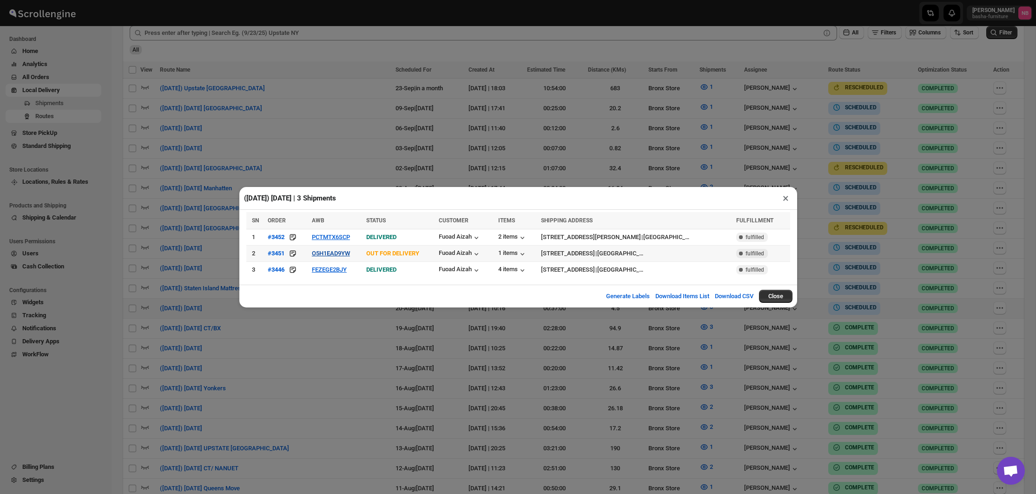
click at [347, 254] on button "O5H1EAD9YW" at bounding box center [331, 253] width 38 height 7
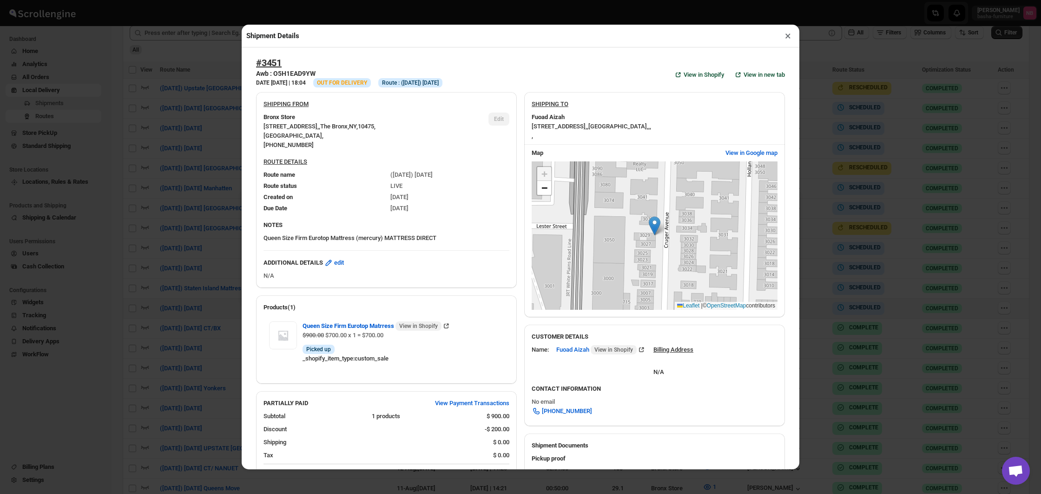
click at [194, 243] on div "Shipment Details × #3451 Awb : O5H1EAD9YW DATE [DATE] | 18:04 Info OUT FOR DELI…" at bounding box center [520, 247] width 1041 height 494
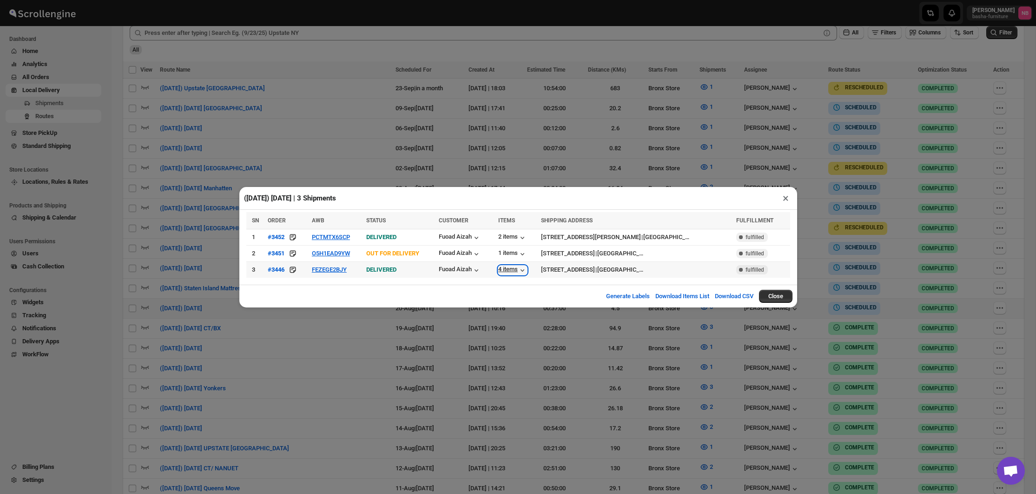
click at [506, 272] on div "4 items" at bounding box center [512, 269] width 29 height 9
click at [347, 251] on button "O5H1EAD9YW" at bounding box center [331, 253] width 38 height 7
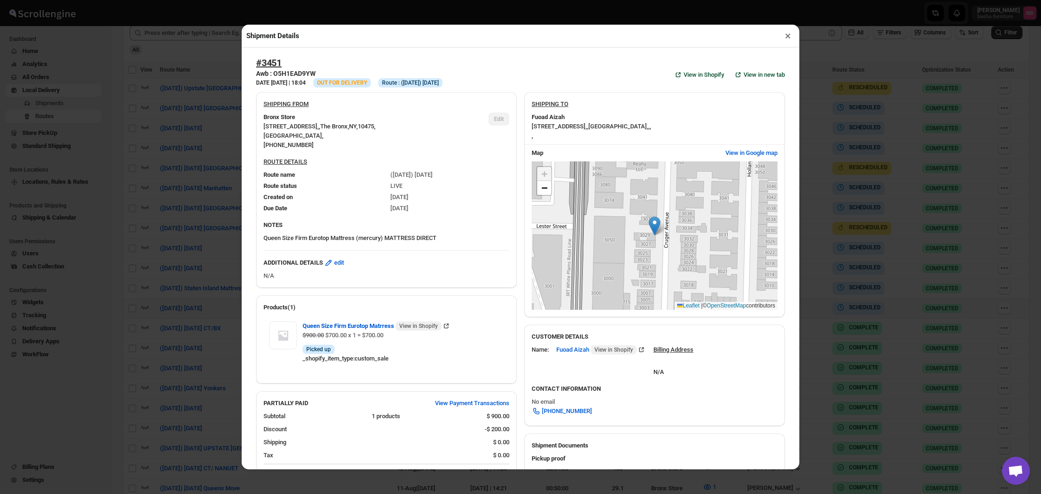
click at [168, 240] on div "Shipment Details × #3451 Awb : O5H1EAD9YW DATE [DATE] | 18:04 Info OUT FOR DELI…" at bounding box center [520, 247] width 1041 height 494
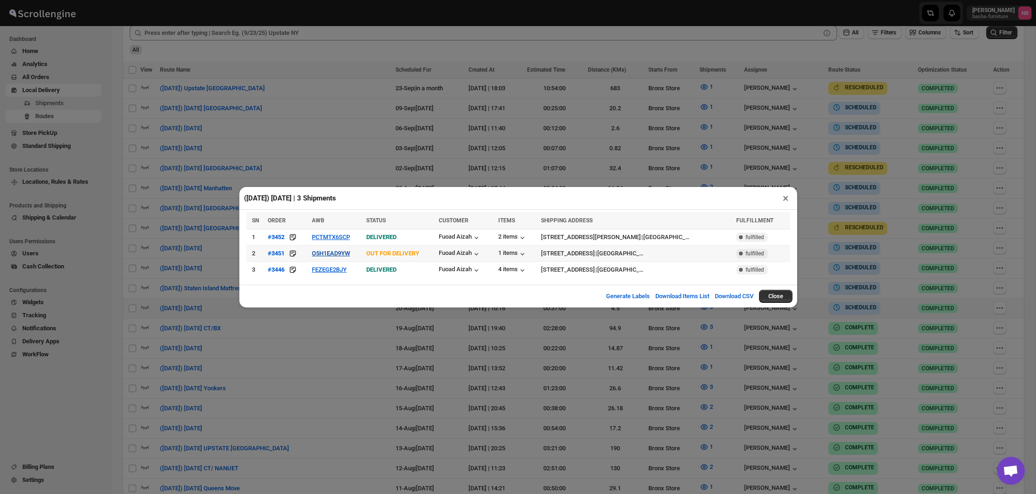
click at [336, 255] on button "O5H1EAD9YW" at bounding box center [331, 253] width 38 height 7
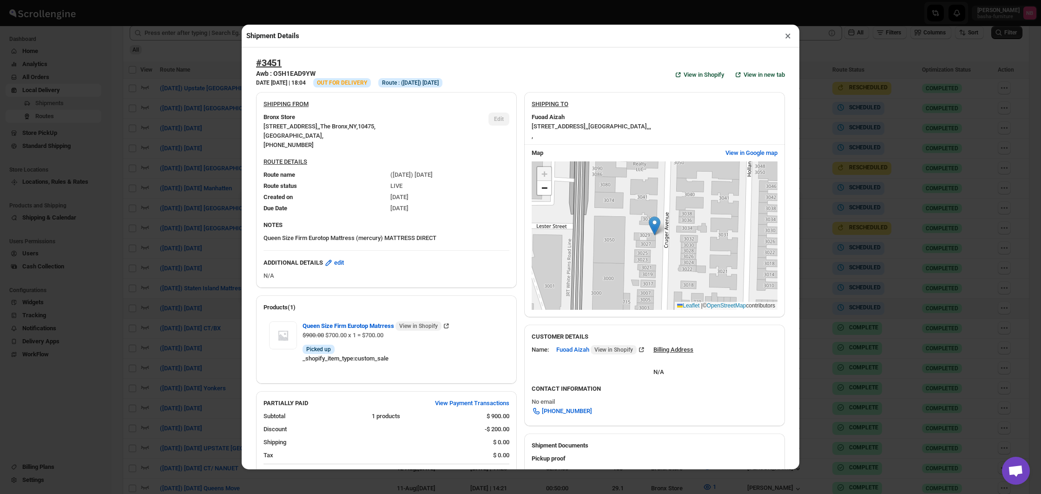
click at [178, 228] on div "Shipment Details × #3451 Awb : O5H1EAD9YW DATE [DATE] | 18:04 Info OUT FOR DELI…" at bounding box center [520, 247] width 1041 height 494
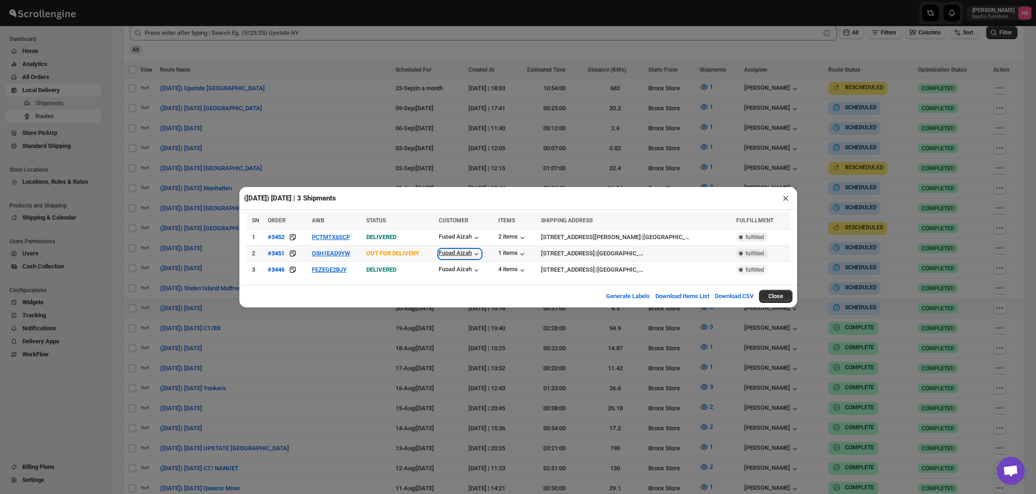
click at [470, 254] on div "Fuoad Aizah" at bounding box center [460, 253] width 42 height 9
click at [325, 255] on button "O5H1EAD9YW" at bounding box center [331, 253] width 38 height 7
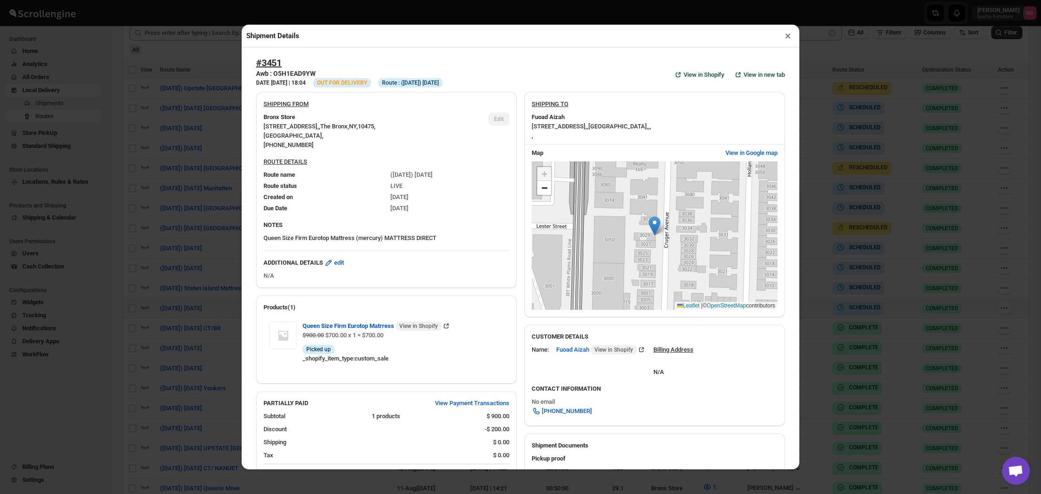
click at [194, 191] on div "Shipment Details × #3451 Awb : O5H1EAD9YW DATE [DATE] | 18:04 Info OUT FOR DELI…" at bounding box center [520, 247] width 1041 height 494
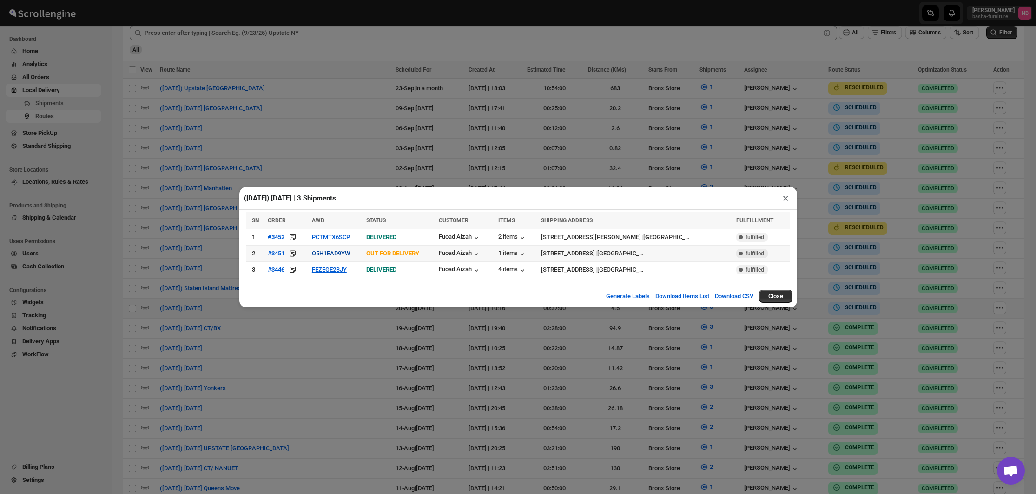
click at [333, 254] on button "O5H1EAD9YW" at bounding box center [331, 253] width 38 height 7
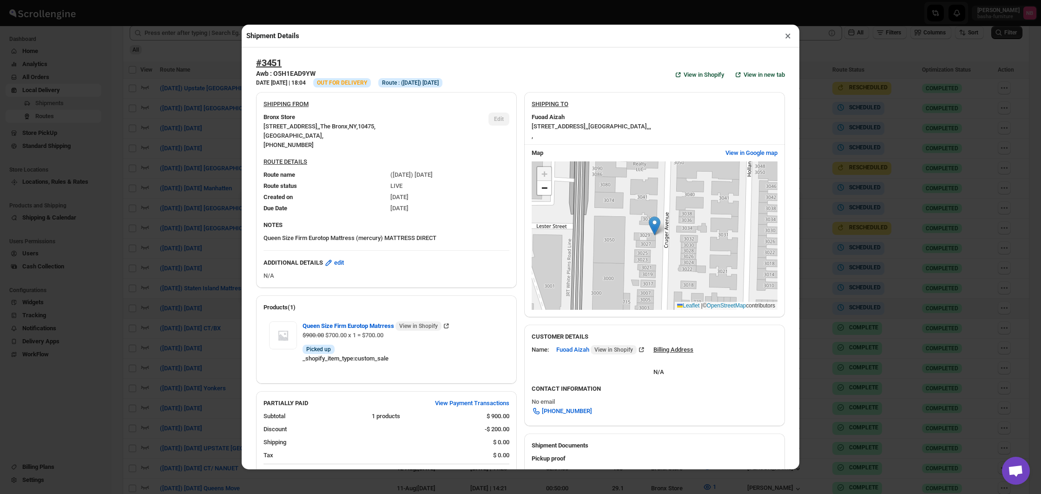
click at [165, 208] on div "Shipment Details × #3451 Awb : O5H1EAD9YW DATE [DATE] | 18:04 Info OUT FOR DELI…" at bounding box center [520, 247] width 1041 height 494
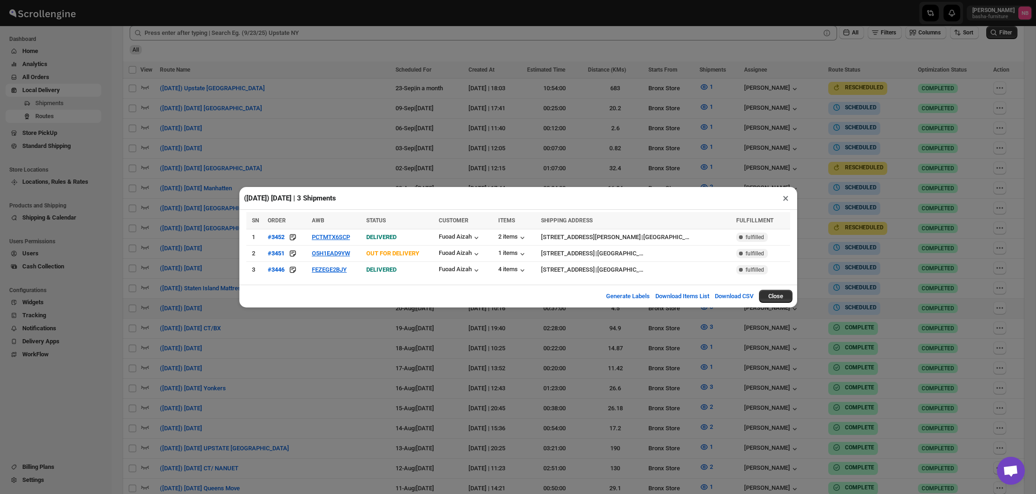
click at [165, 208] on div "([DATE]) [DATE] | 3 Shipments × SN ORDER AWB STATUS CUSTOMER ITEMS SHIPPING ADD…" at bounding box center [518, 247] width 1036 height 494
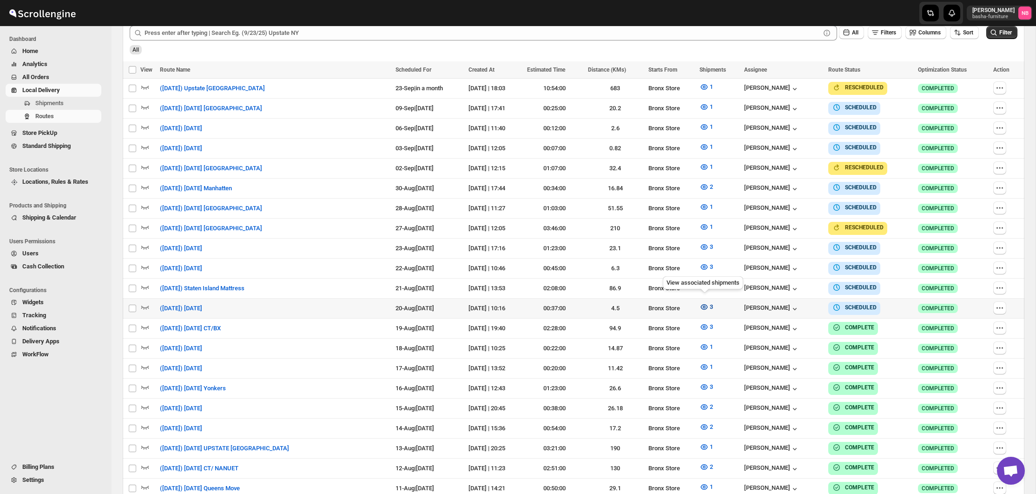
click at [704, 304] on icon "button" at bounding box center [704, 307] width 7 height 6
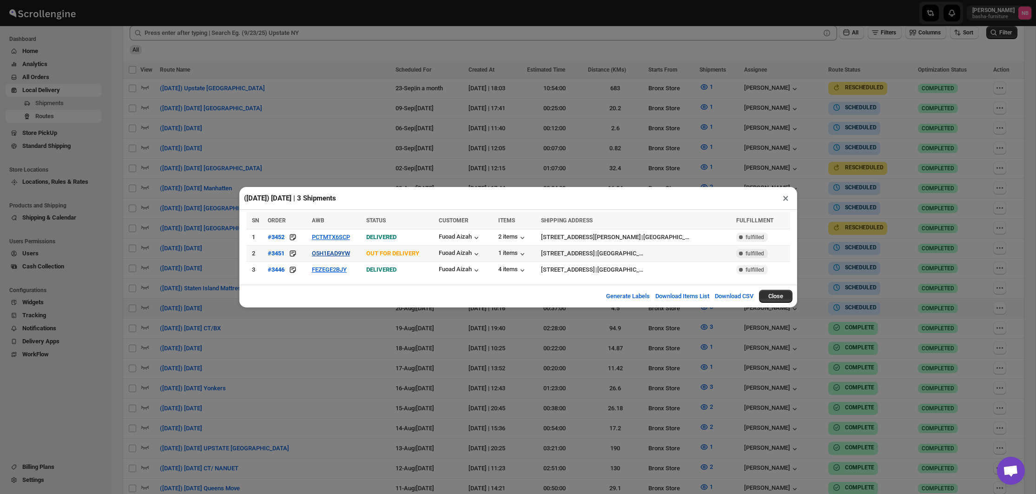
click at [331, 251] on button "O5H1EAD9YW" at bounding box center [331, 253] width 38 height 7
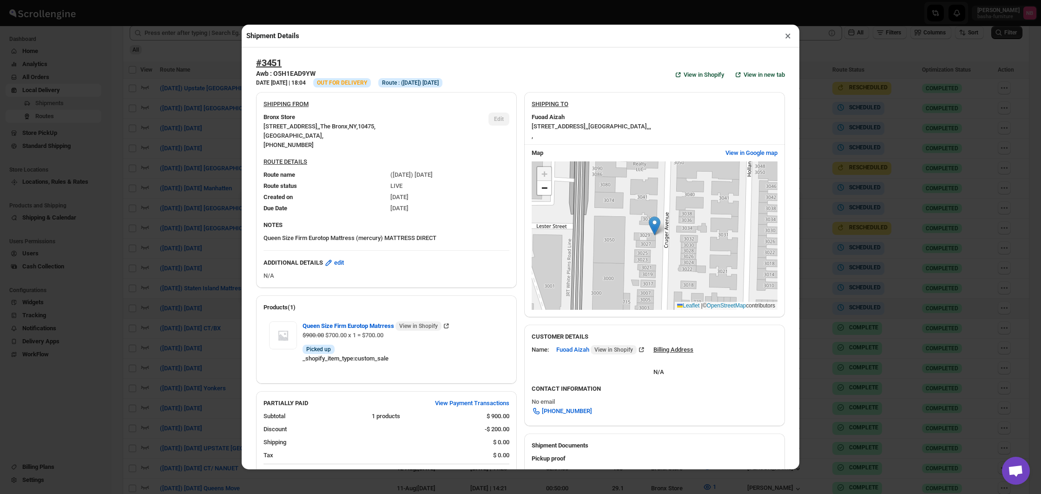
click at [163, 272] on div "Shipment Details × #3451 Awb : O5H1EAD9YW DATE [DATE] | 18:04 Info OUT FOR DELI…" at bounding box center [520, 247] width 1041 height 494
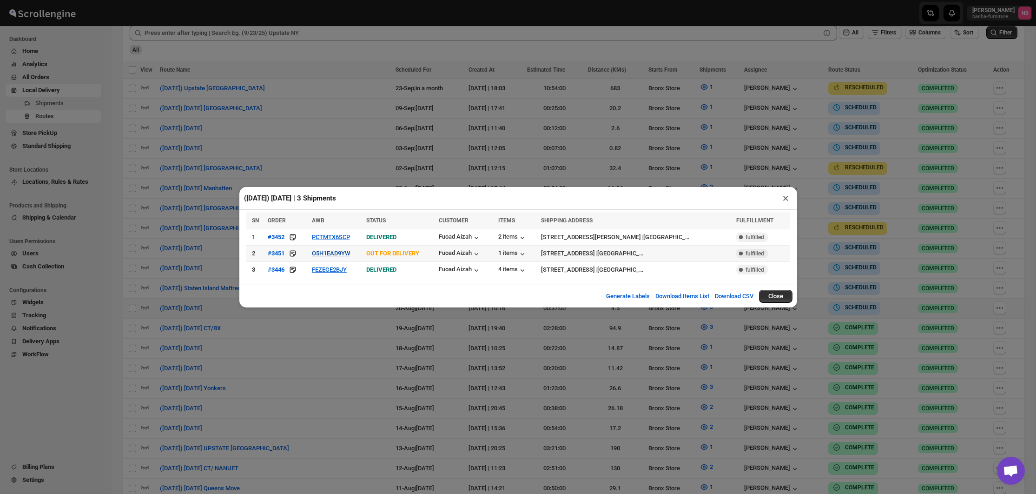
click at [341, 255] on button "O5H1EAD9YW" at bounding box center [331, 253] width 38 height 7
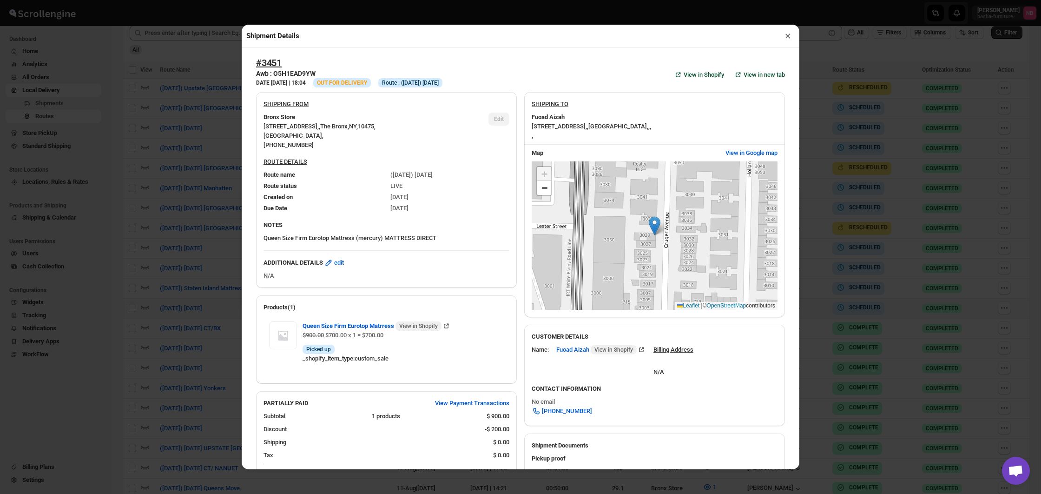
click at [214, 244] on div "Shipment Details × #3451 Awb : O5H1EAD9YW DATE [DATE] | 18:04 Info OUT FOR DELI…" at bounding box center [520, 247] width 1041 height 494
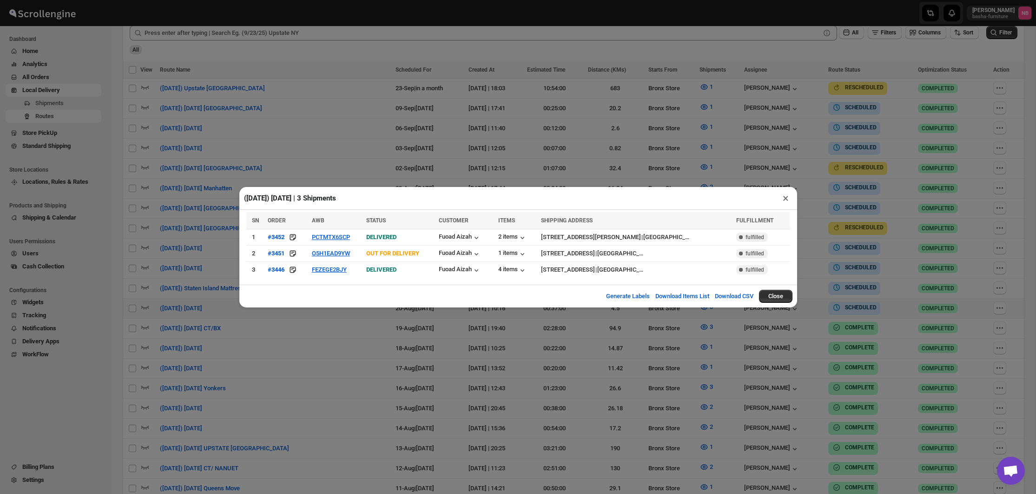
click at [198, 266] on div "([DATE]) [DATE] | 3 Shipments × SN ORDER AWB STATUS CUSTOMER ITEMS SHIPPING ADD…" at bounding box center [518, 247] width 1036 height 494
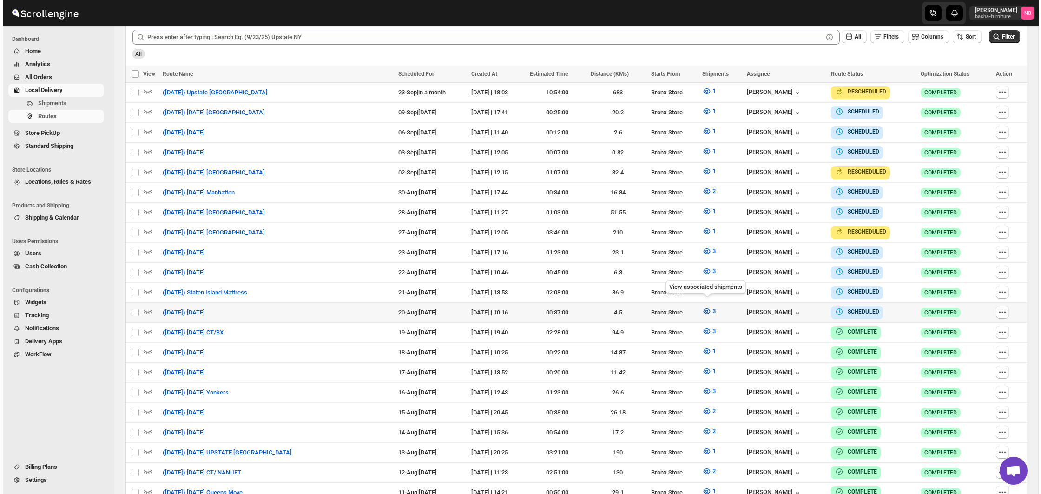
scroll to position [285, 0]
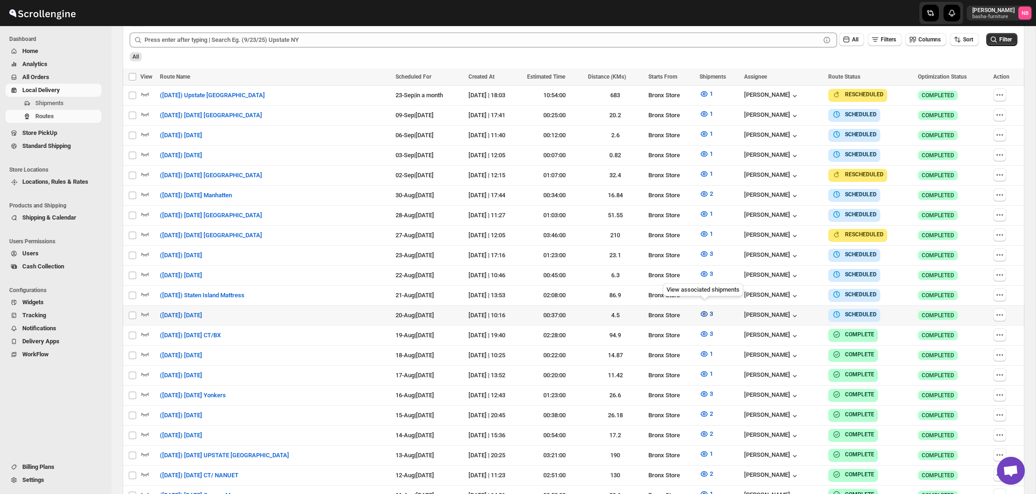
click at [706, 309] on icon "button" at bounding box center [704, 313] width 9 height 9
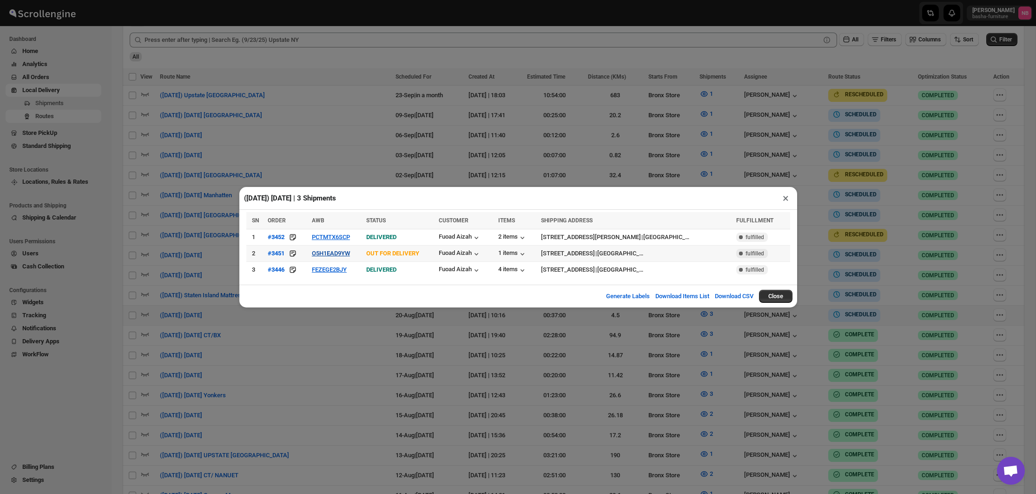
click at [350, 256] on button "O5H1EAD9YW" at bounding box center [331, 253] width 38 height 7
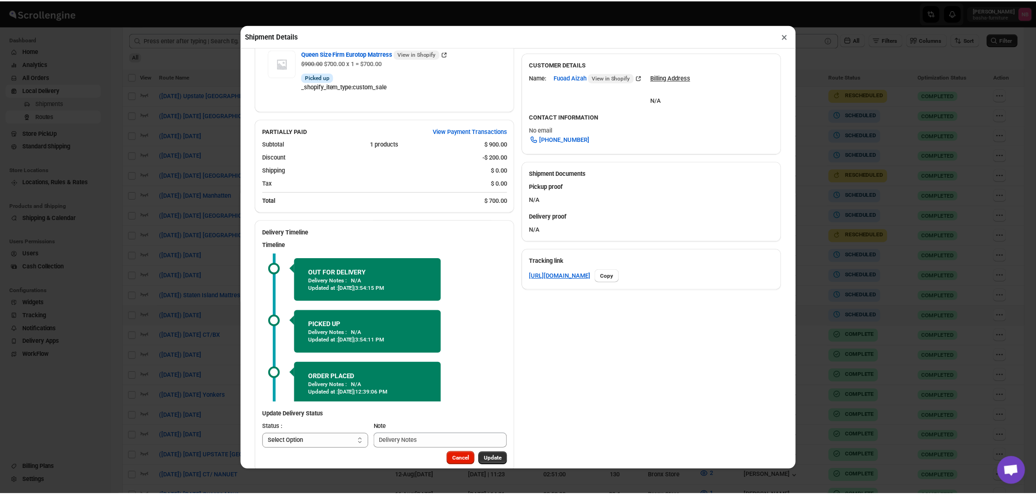
scroll to position [269, 0]
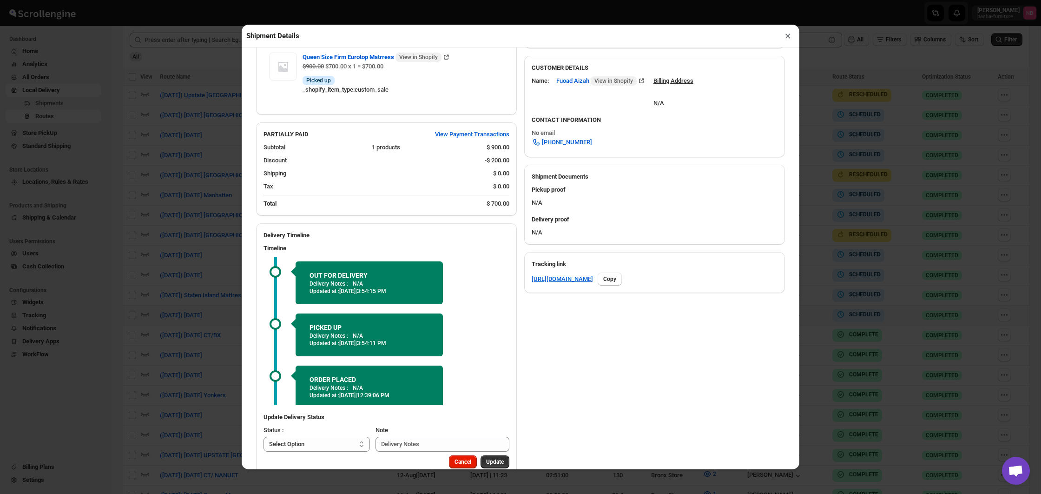
click at [173, 232] on div "Shipment Details × #3451 Awb : O5H1EAD9YW DATE [DATE] | 18:04 Info OUT FOR DELI…" at bounding box center [520, 247] width 1041 height 494
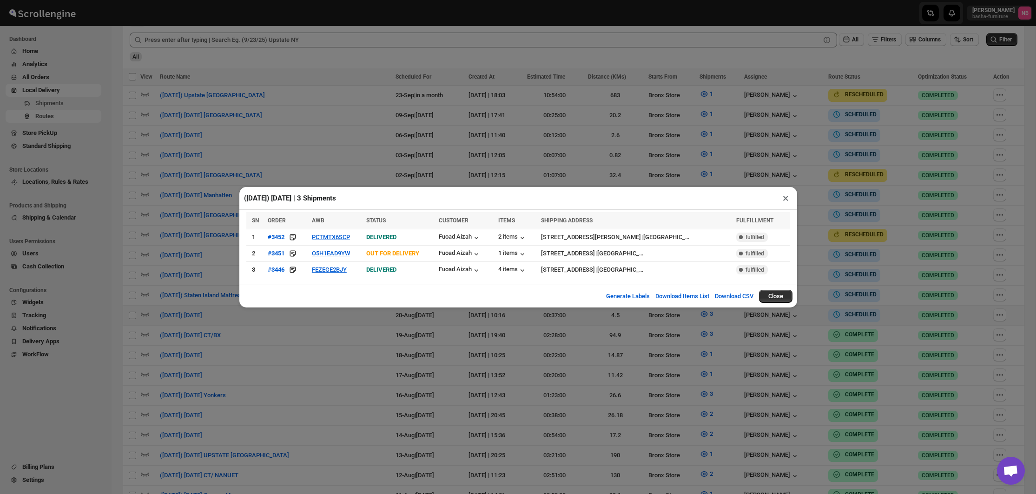
click at [172, 232] on div "([DATE]) [DATE] | 3 Shipments × SN ORDER AWB STATUS CUSTOMER ITEMS SHIPPING ADD…" at bounding box center [518, 247] width 1036 height 494
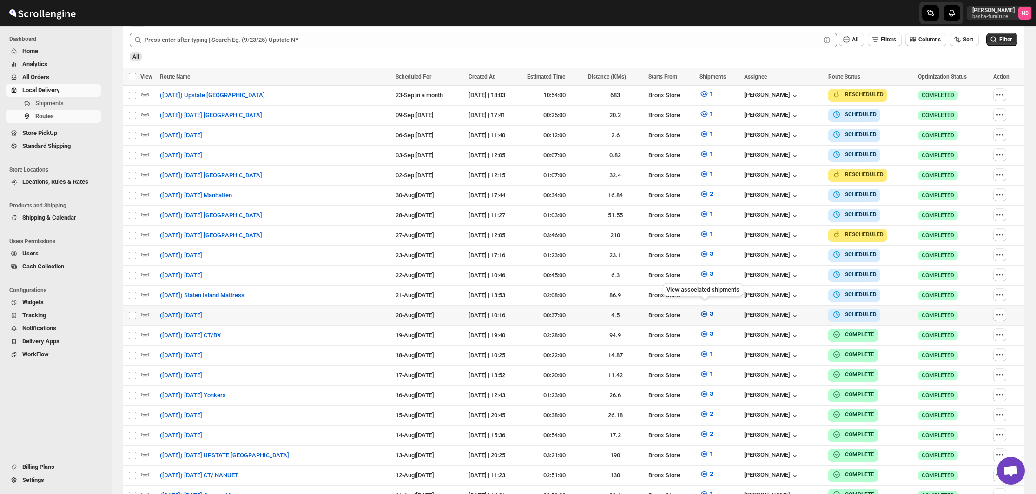
click at [710, 311] on span "3" at bounding box center [711, 313] width 3 height 7
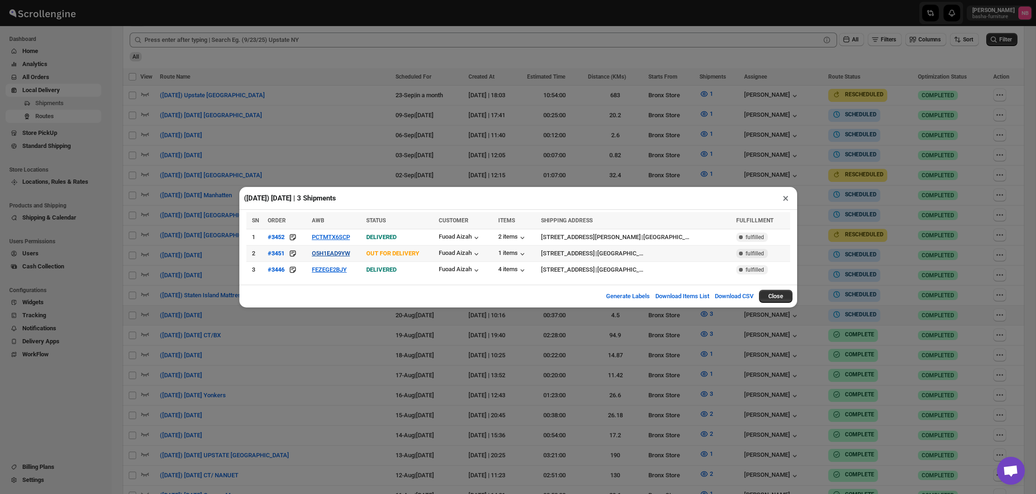
click at [326, 255] on button "O5H1EAD9YW" at bounding box center [331, 253] width 38 height 7
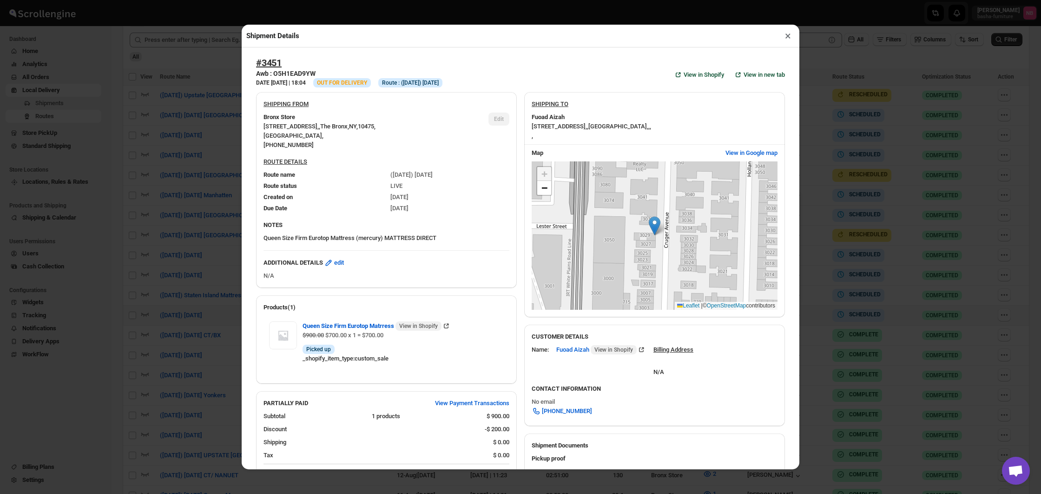
click at [167, 231] on div "Shipment Details × #3451 Awb : O5H1EAD9YW DATE [DATE] | 18:04 Info OUT FOR DELI…" at bounding box center [520, 247] width 1041 height 494
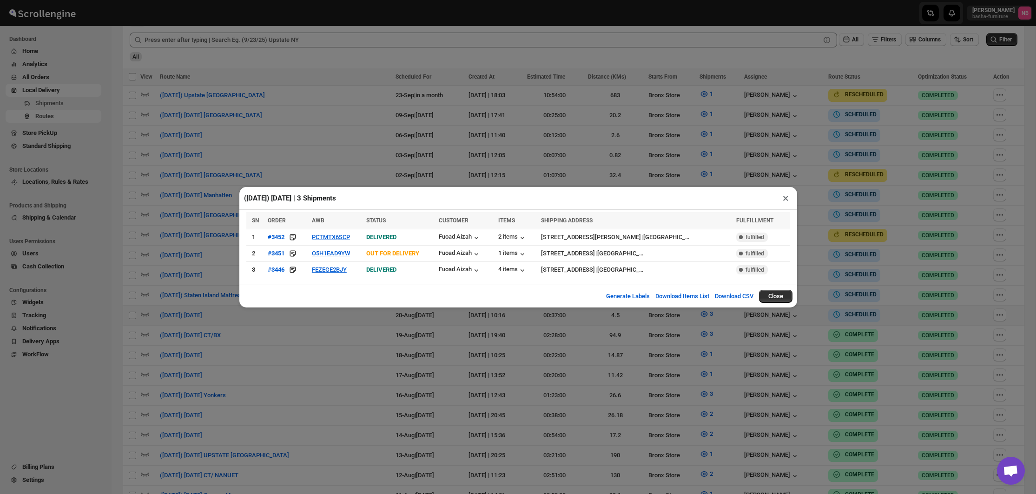
click at [167, 231] on div "([DATE]) [DATE] | 3 Shipments × SN ORDER AWB STATUS CUSTOMER ITEMS SHIPPING ADD…" at bounding box center [518, 247] width 1036 height 494
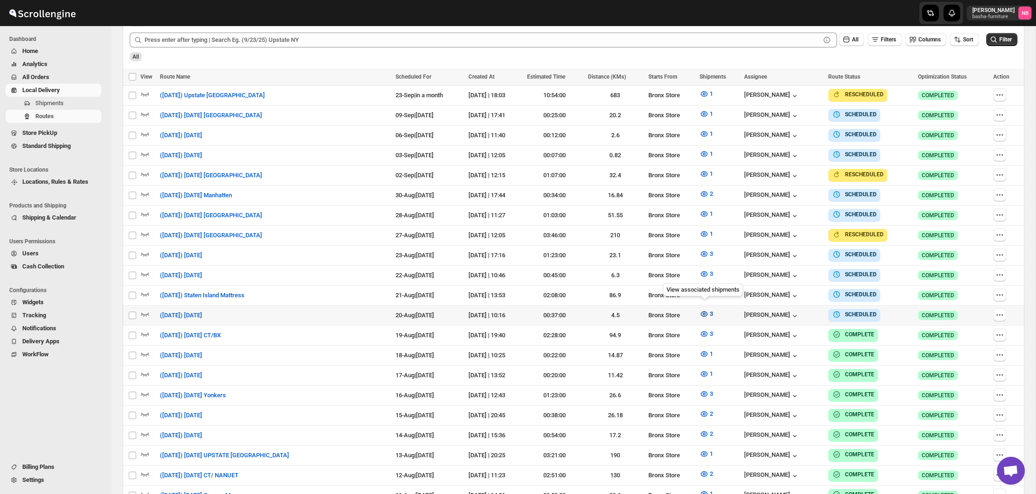
click at [710, 310] on span "3" at bounding box center [711, 313] width 3 height 7
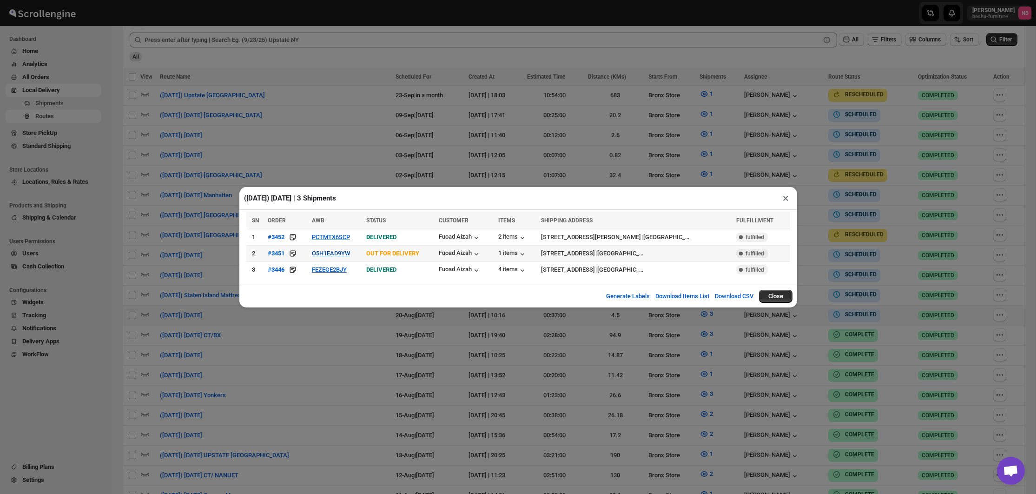
click at [327, 255] on button "O5H1EAD9YW" at bounding box center [331, 253] width 38 height 7
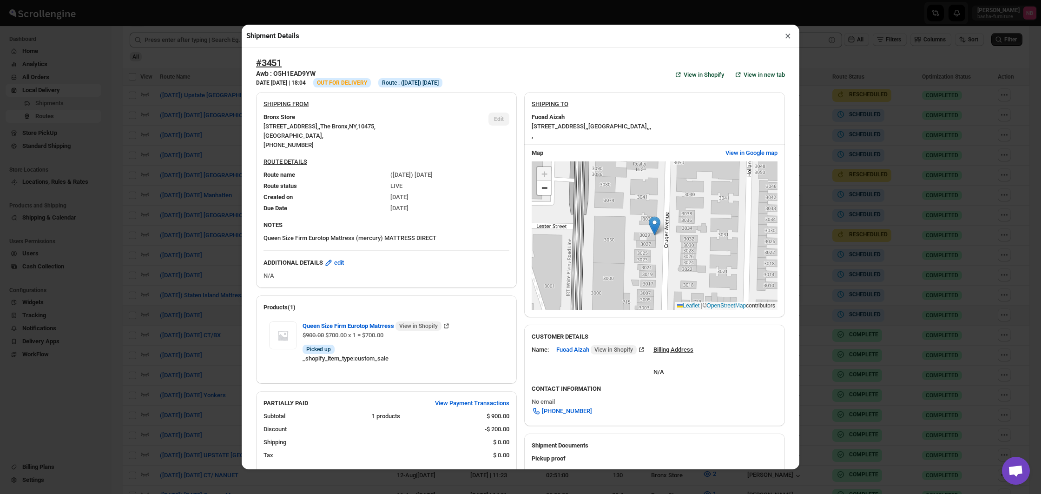
click at [188, 192] on div "Shipment Details × #3451 Awb : O5H1EAD9YW DATE [DATE] | 18:04 Info OUT FOR DELI…" at bounding box center [520, 247] width 1041 height 494
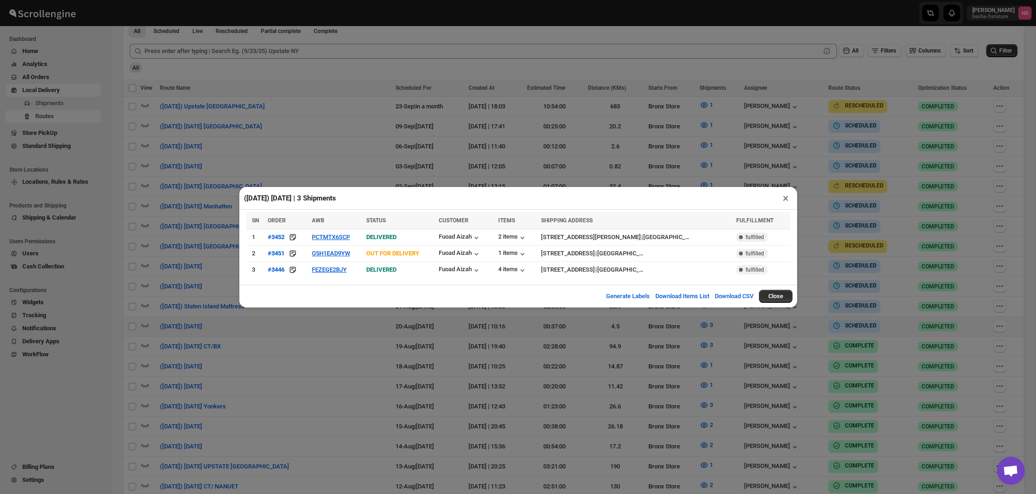
click at [509, 371] on div "([DATE]) [DATE] | 3 Shipments × SN ORDER AWB STATUS CUSTOMER ITEMS SHIPPING ADD…" at bounding box center [518, 247] width 1036 height 494
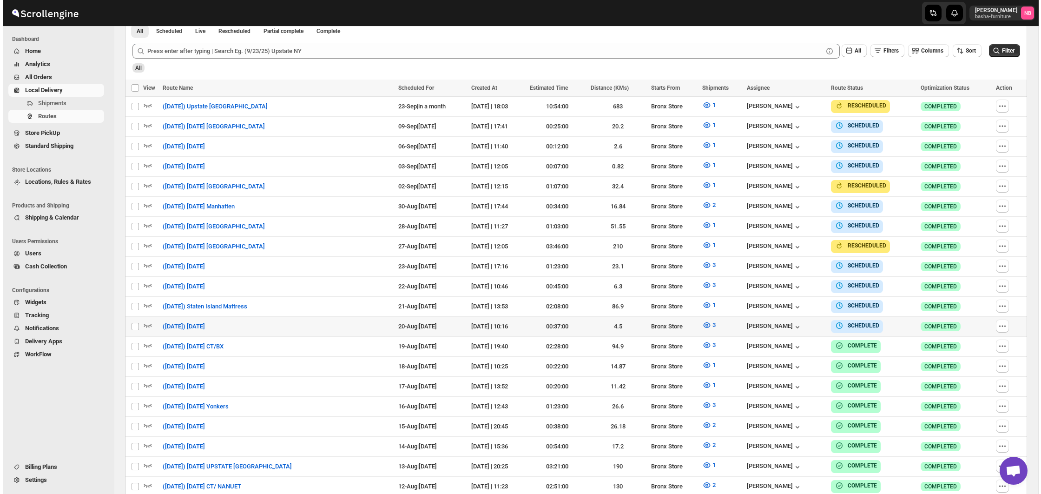
scroll to position [276, 0]
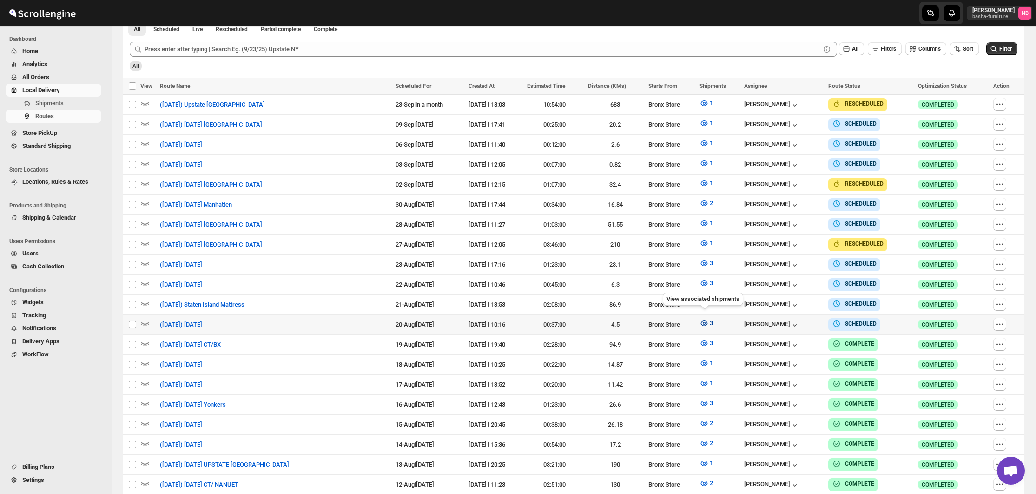
click at [702, 322] on icon "button" at bounding box center [704, 322] width 9 height 9
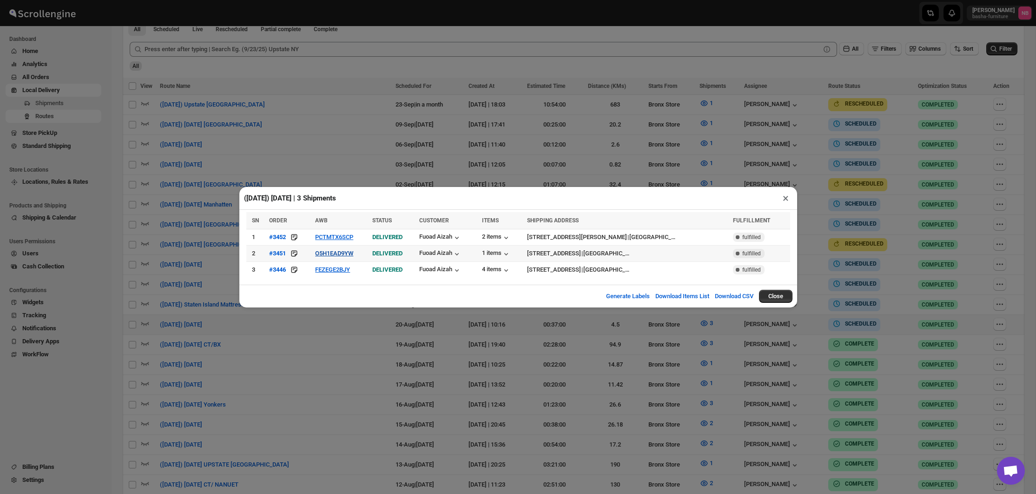
click at [346, 252] on button "O5H1EAD9YW" at bounding box center [334, 253] width 38 height 7
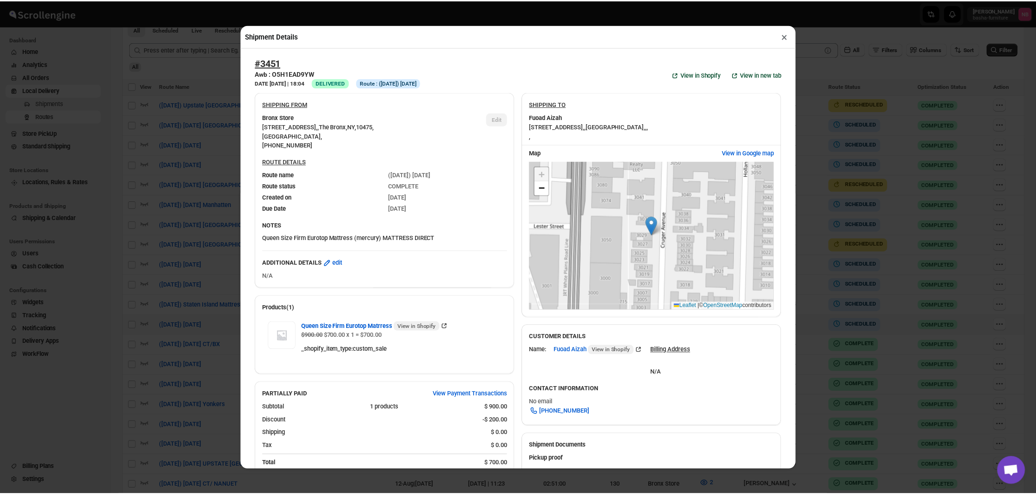
scroll to position [0, 0]
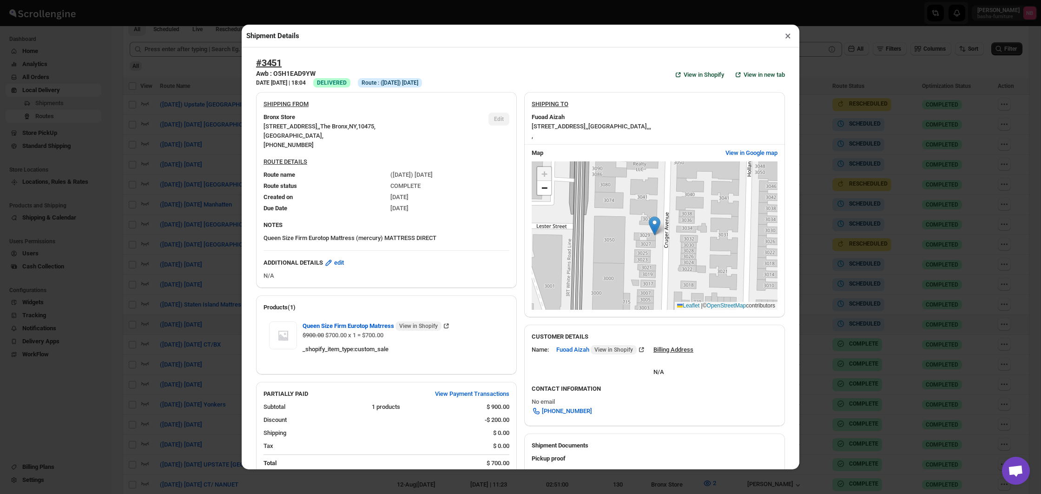
click at [191, 211] on div "Shipment Details × #3451 Awb : O5H1EAD9YW DATE [DATE] | 18:04 Success DELIVERED…" at bounding box center [520, 247] width 1041 height 494
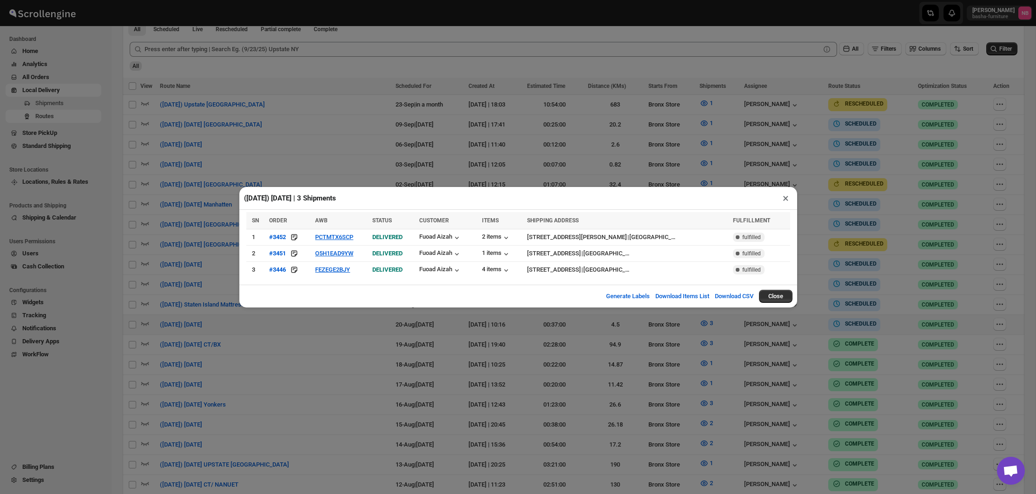
click at [380, 358] on div "([DATE]) [DATE] | 3 Shipments × SN ORDER AWB STATUS CUSTOMER ITEMS SHIPPING ADD…" at bounding box center [518, 247] width 1036 height 494
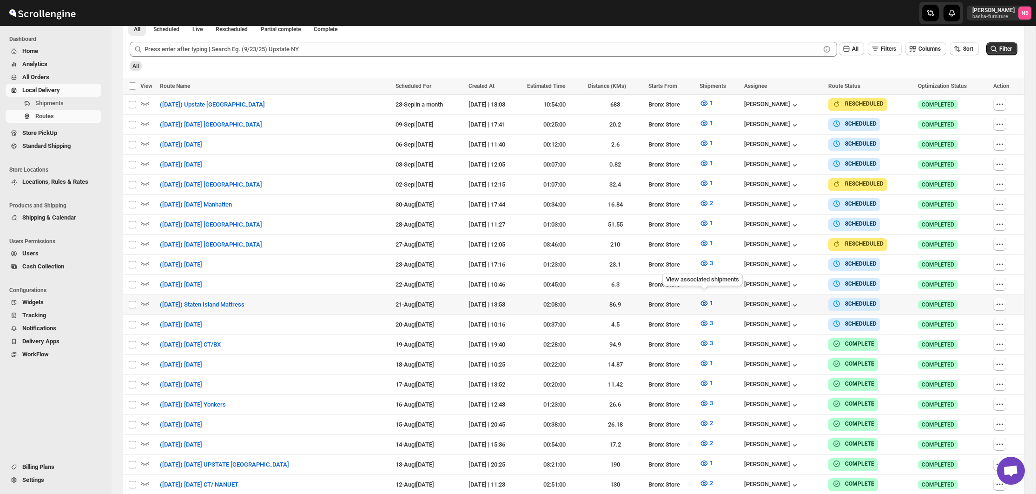
click at [700, 299] on icon "button" at bounding box center [704, 302] width 9 height 9
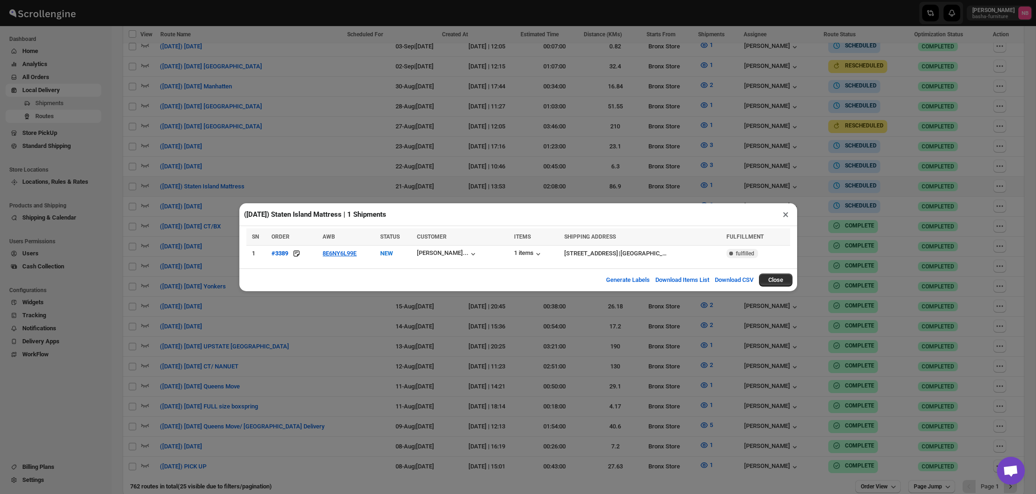
scroll to position [432, 0]
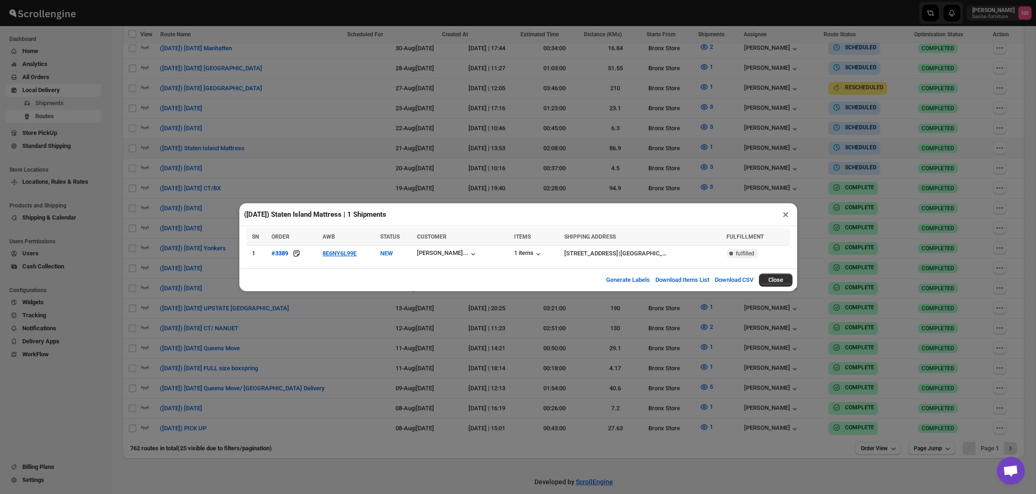
click at [534, 61] on div "([DATE]) Staten Island Mattress | 1 Shipments × SN ORDER AWB STATUS CUSTOMER IT…" at bounding box center [518, 247] width 1036 height 494
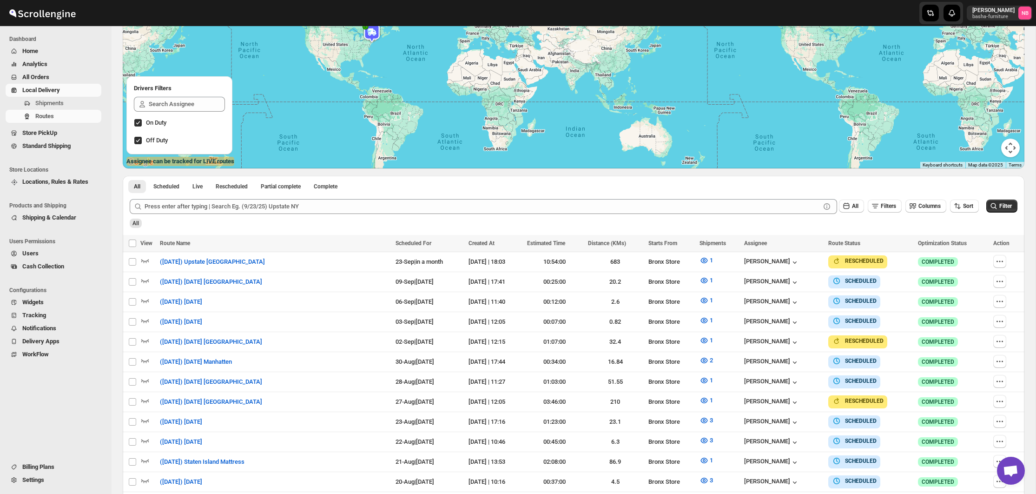
scroll to position [113, 0]
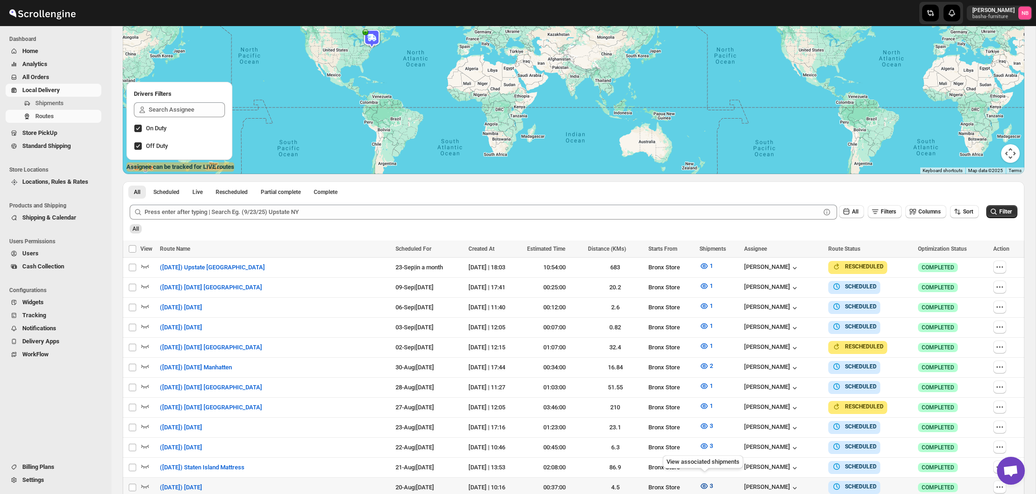
click at [711, 482] on span "3" at bounding box center [711, 485] width 3 height 7
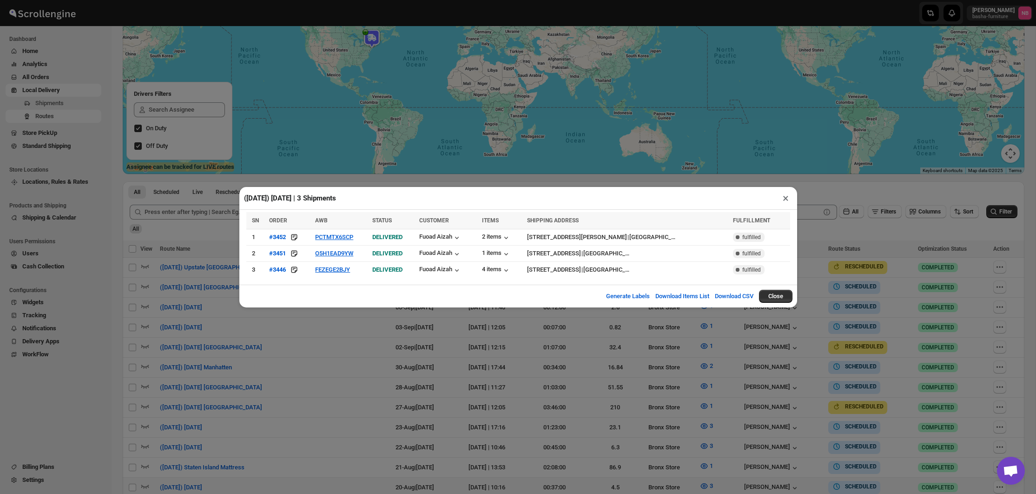
click at [471, 445] on div "([DATE]) [DATE] | 3 Shipments × SN ORDER AWB STATUS CUSTOMER ITEMS SHIPPING ADD…" at bounding box center [518, 247] width 1036 height 494
